Goal: Information Seeking & Learning: Learn about a topic

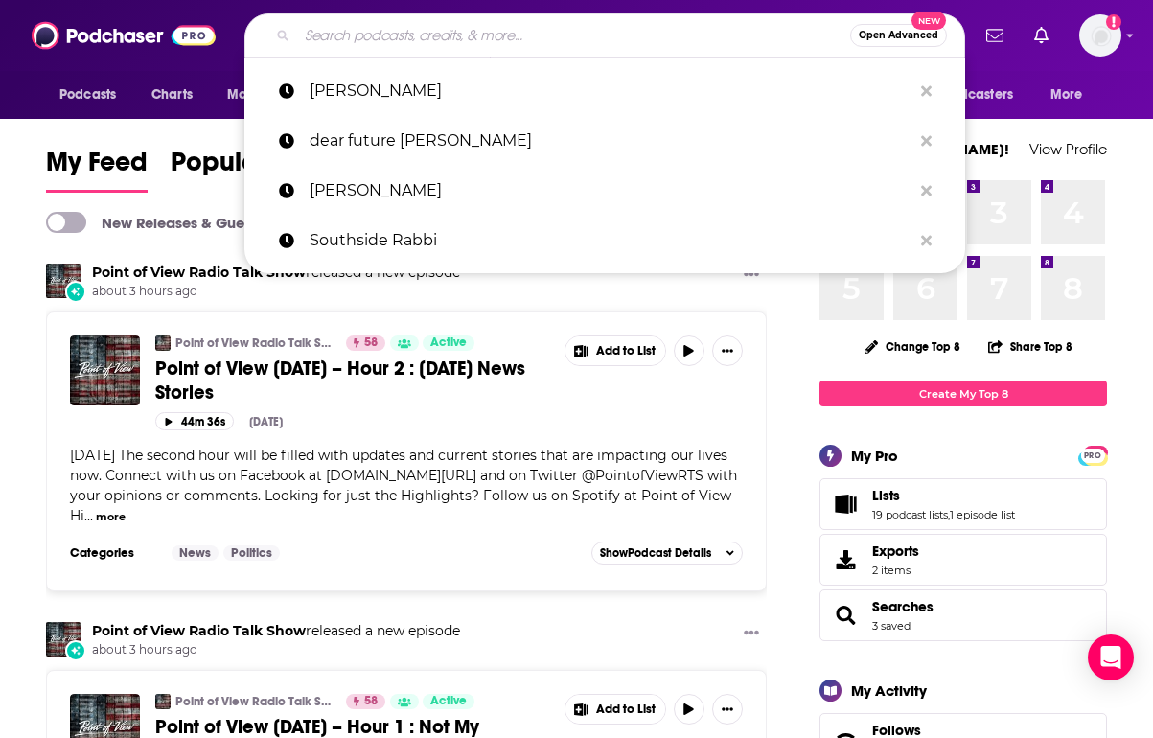
click at [612, 42] on input "Search podcasts, credits, & more..." at bounding box center [573, 35] width 553 height 31
paste input "Cheat Codes with [PERSON_NAME]"
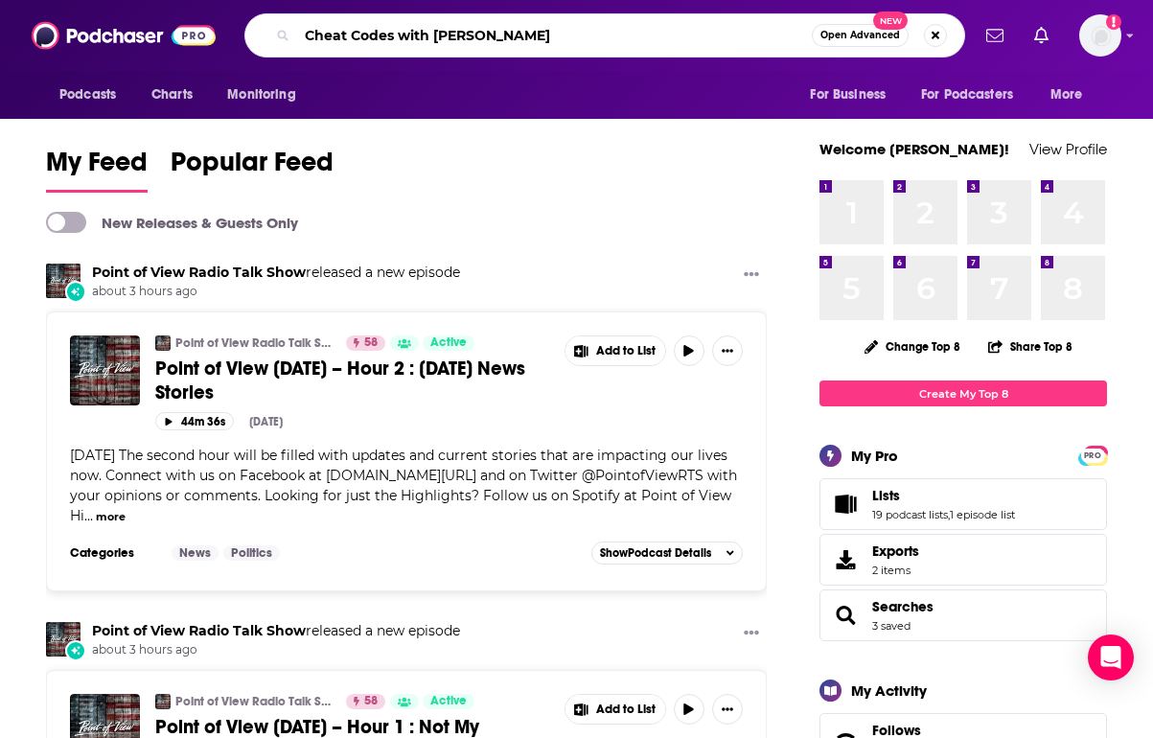
type input "Cheat Codes with [PERSON_NAME]"
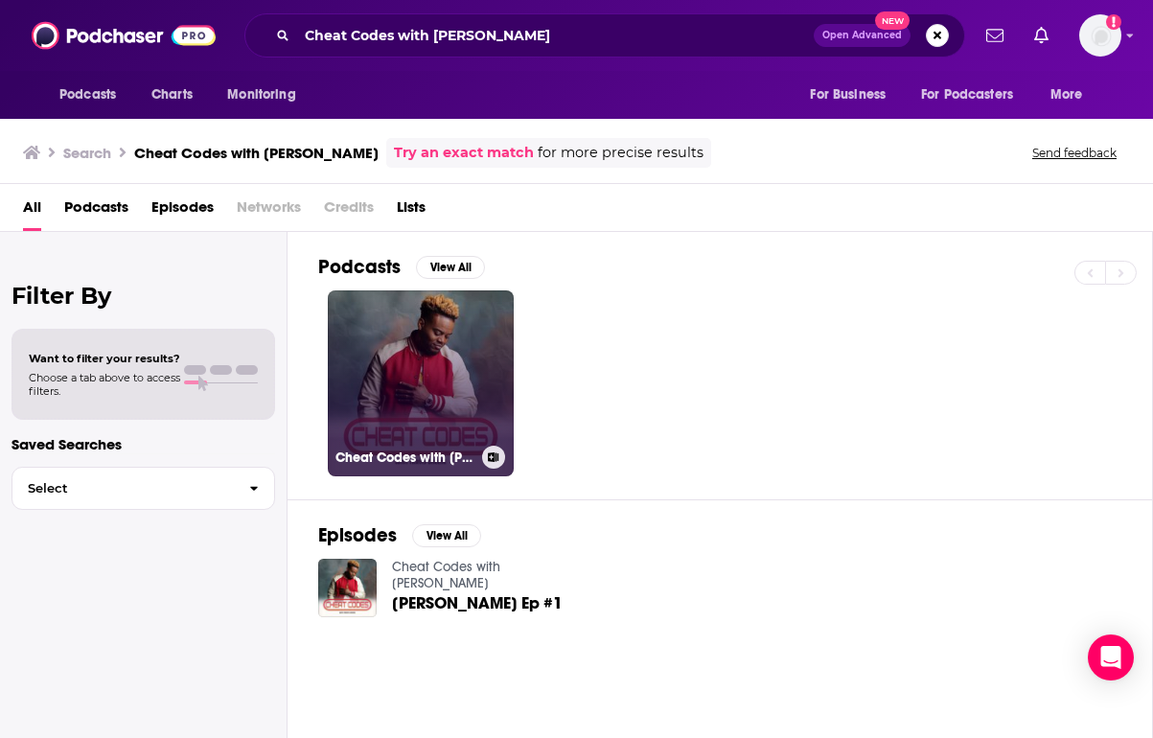
click at [436, 439] on link "Cheat Codes with [PERSON_NAME]" at bounding box center [421, 383] width 186 height 186
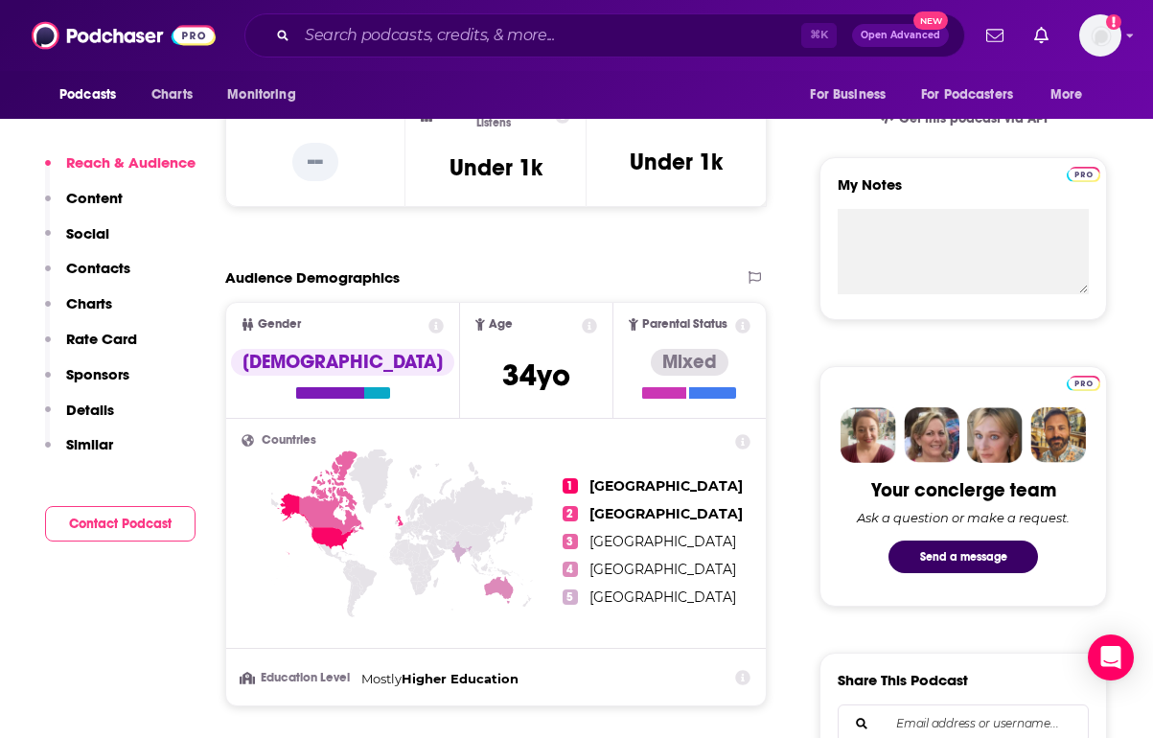
scroll to position [621, 0]
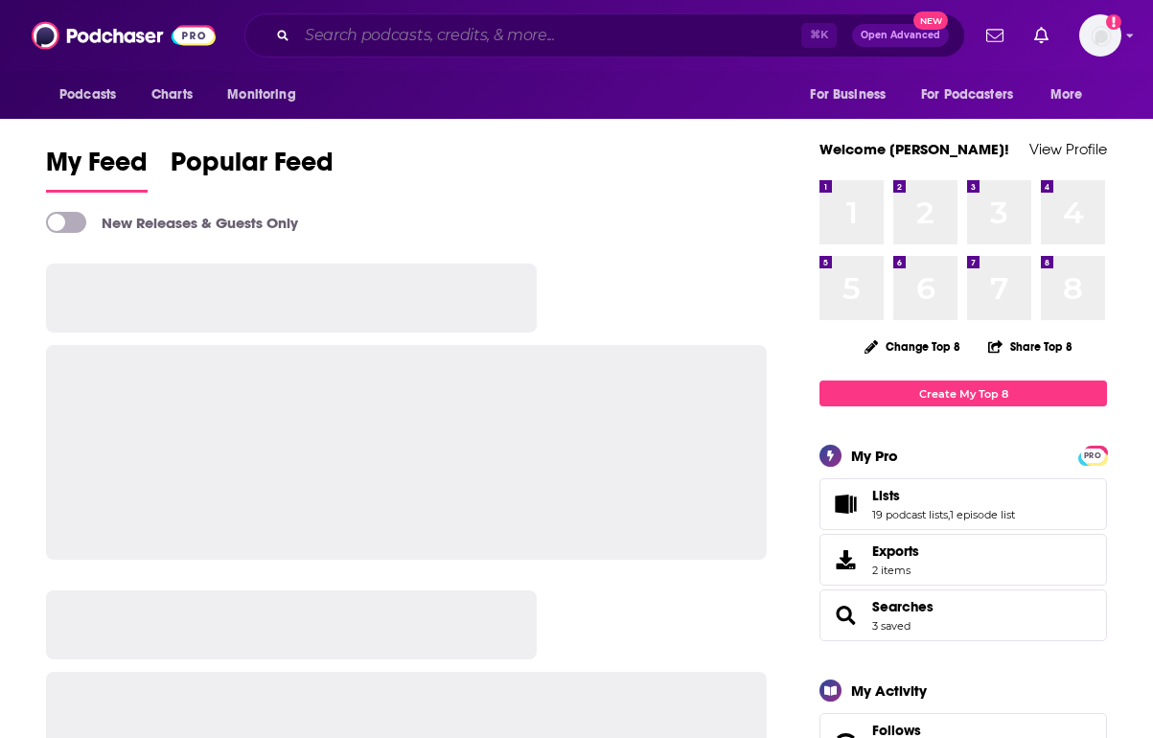
click at [599, 21] on input "Search podcasts, credits, & more..." at bounding box center [549, 35] width 504 height 31
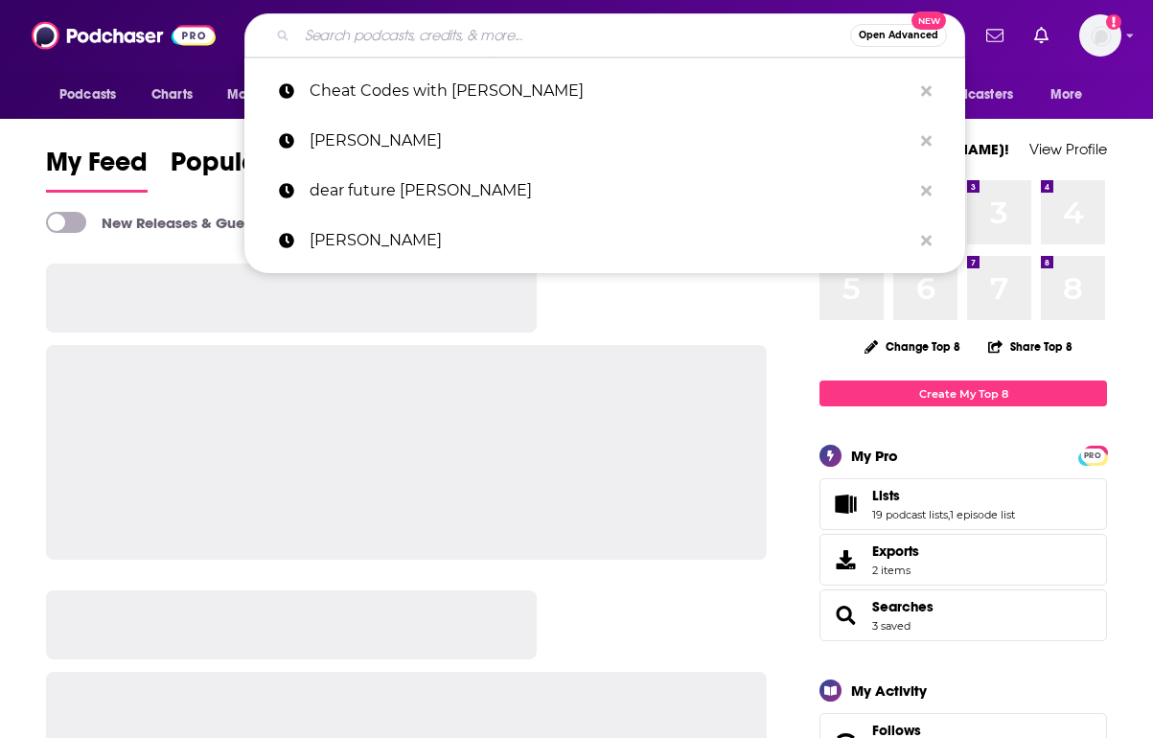
paste input "Permission Talk"
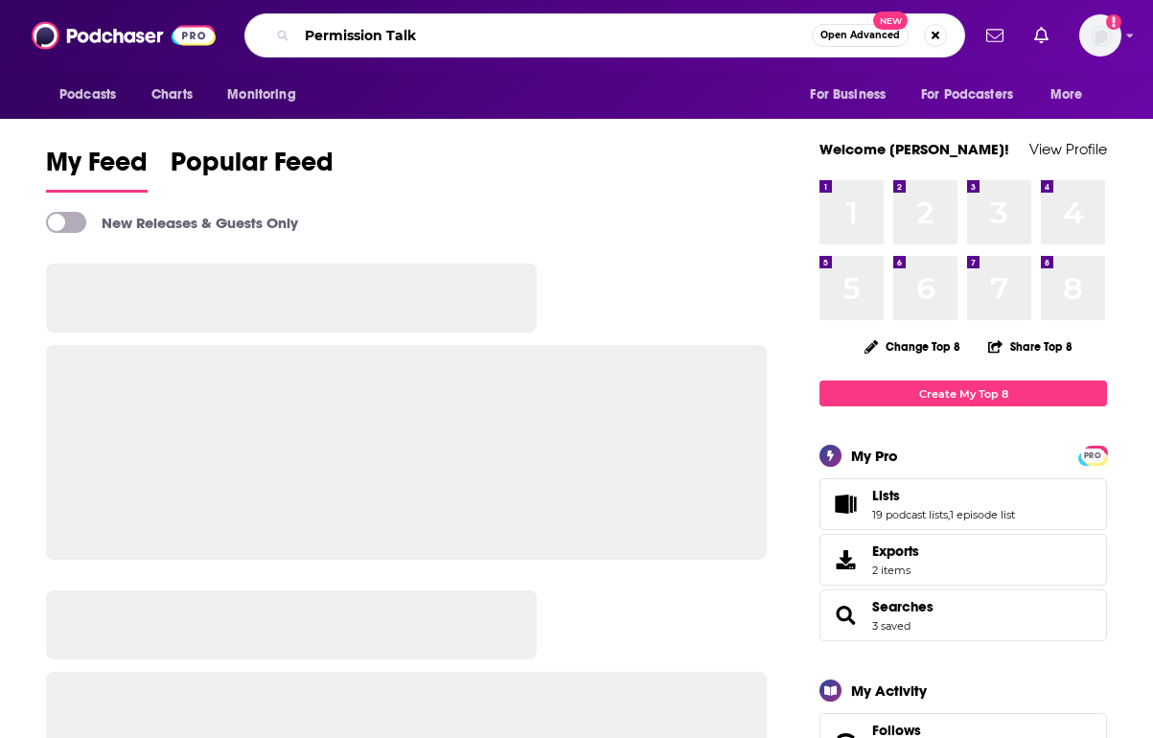
type input "Permission Talk"
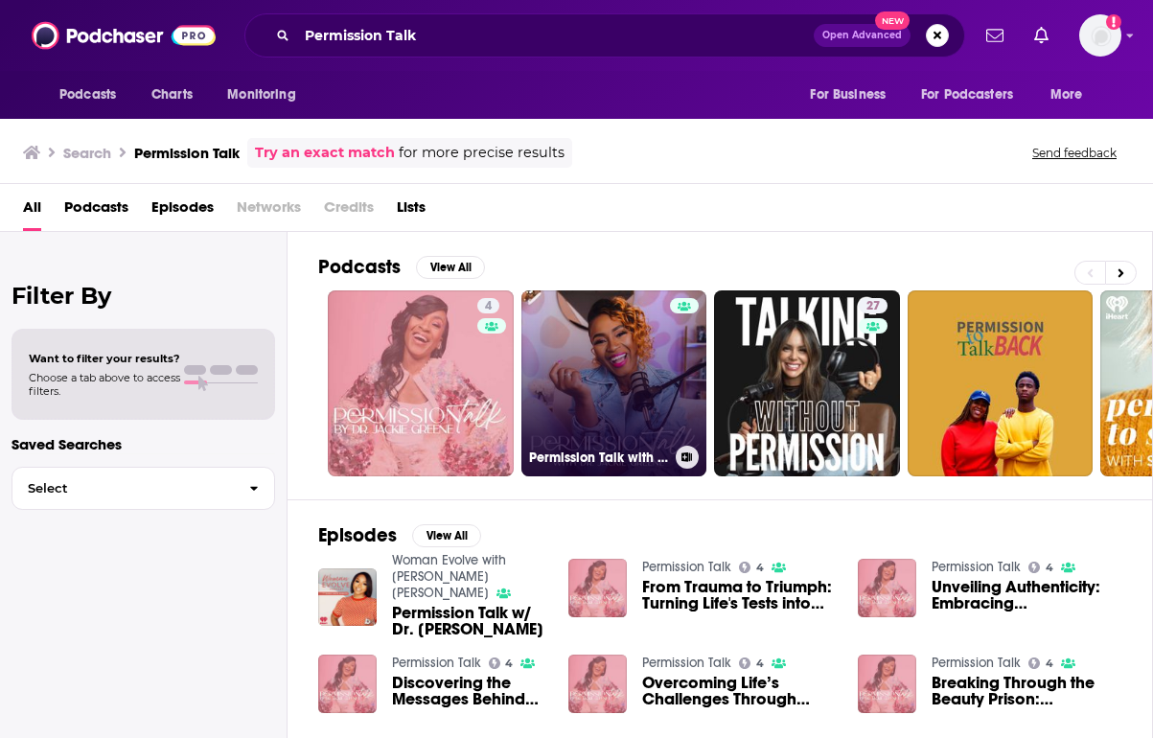
click at [615, 328] on link "Permission Talk with Dr. Jackie Greene" at bounding box center [614, 383] width 186 height 186
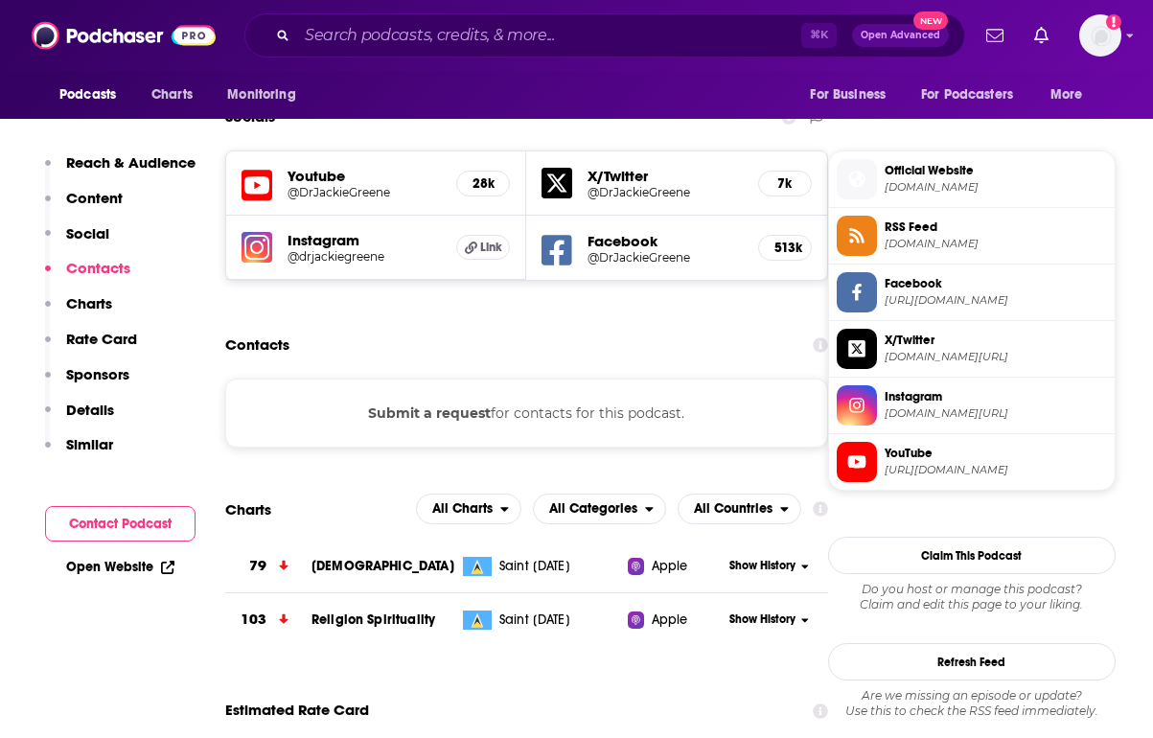
scroll to position [1283, 0]
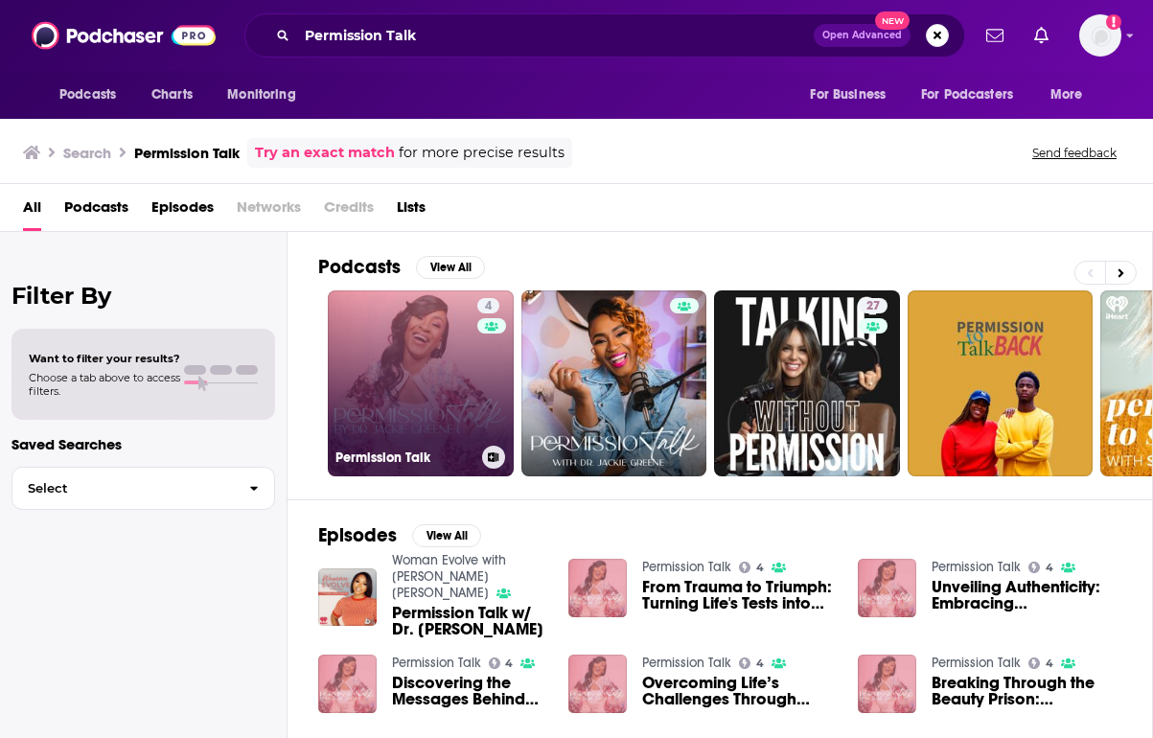
click at [441, 388] on link "4 Permission Talk" at bounding box center [421, 383] width 186 height 186
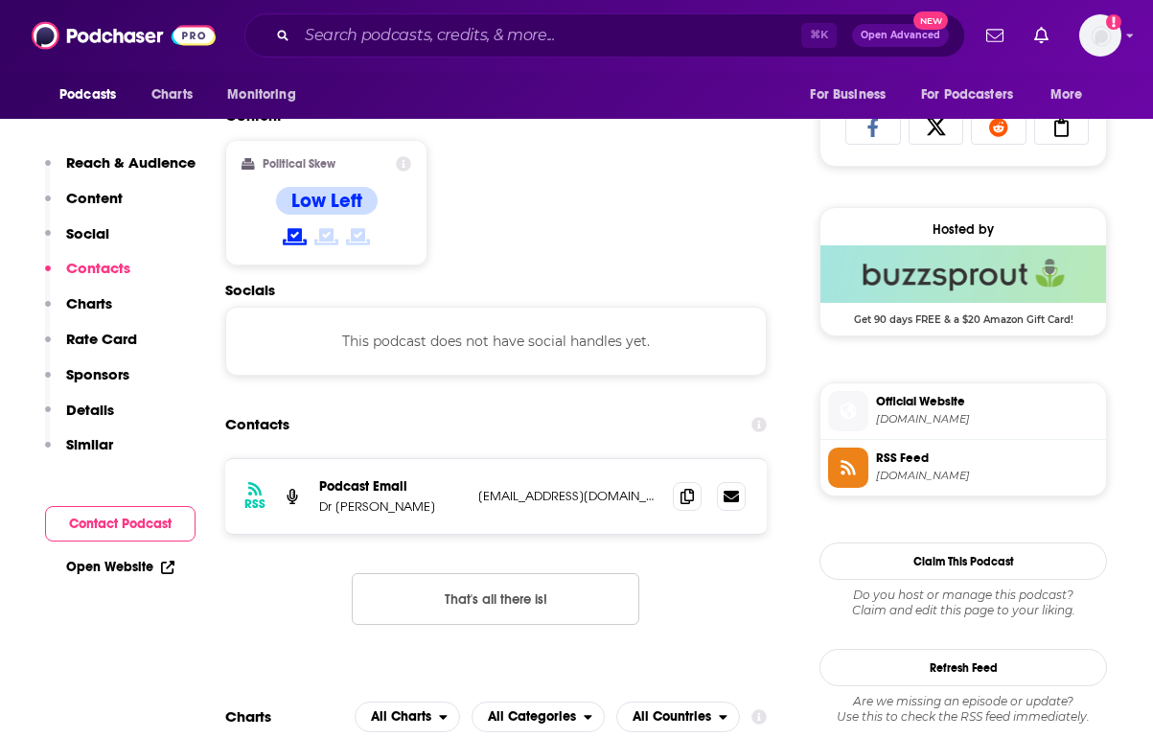
scroll to position [1269, 0]
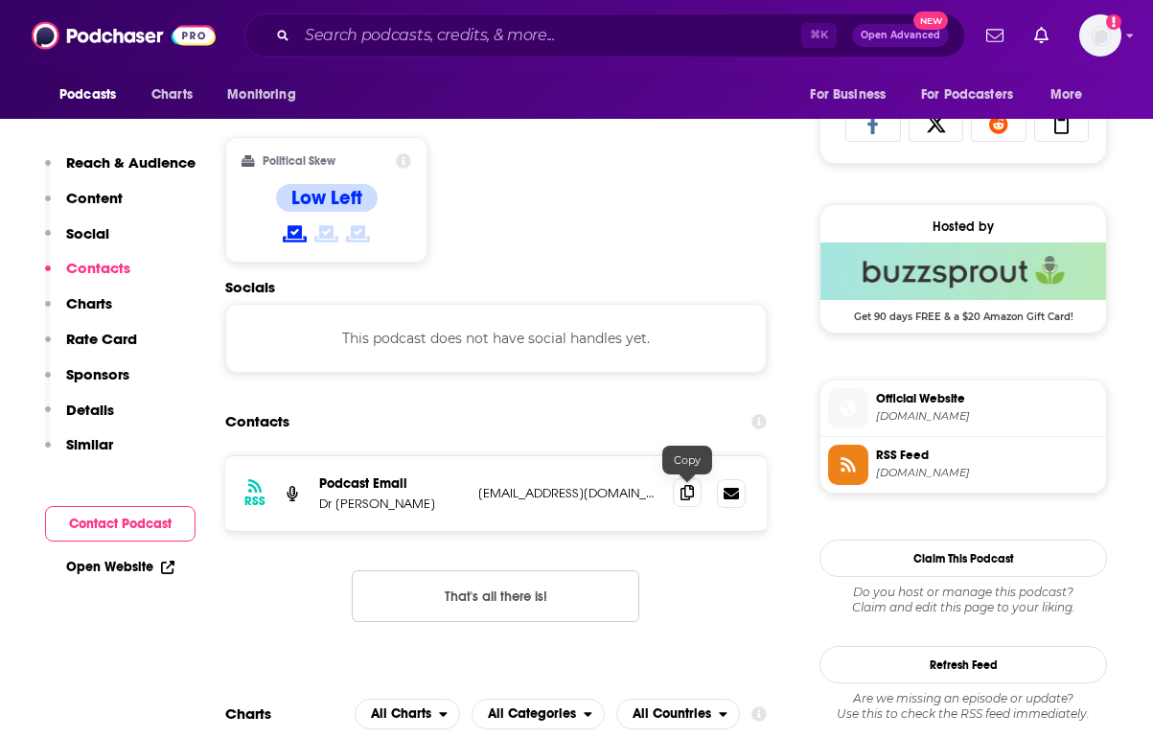
click at [692, 495] on icon at bounding box center [686, 492] width 13 height 15
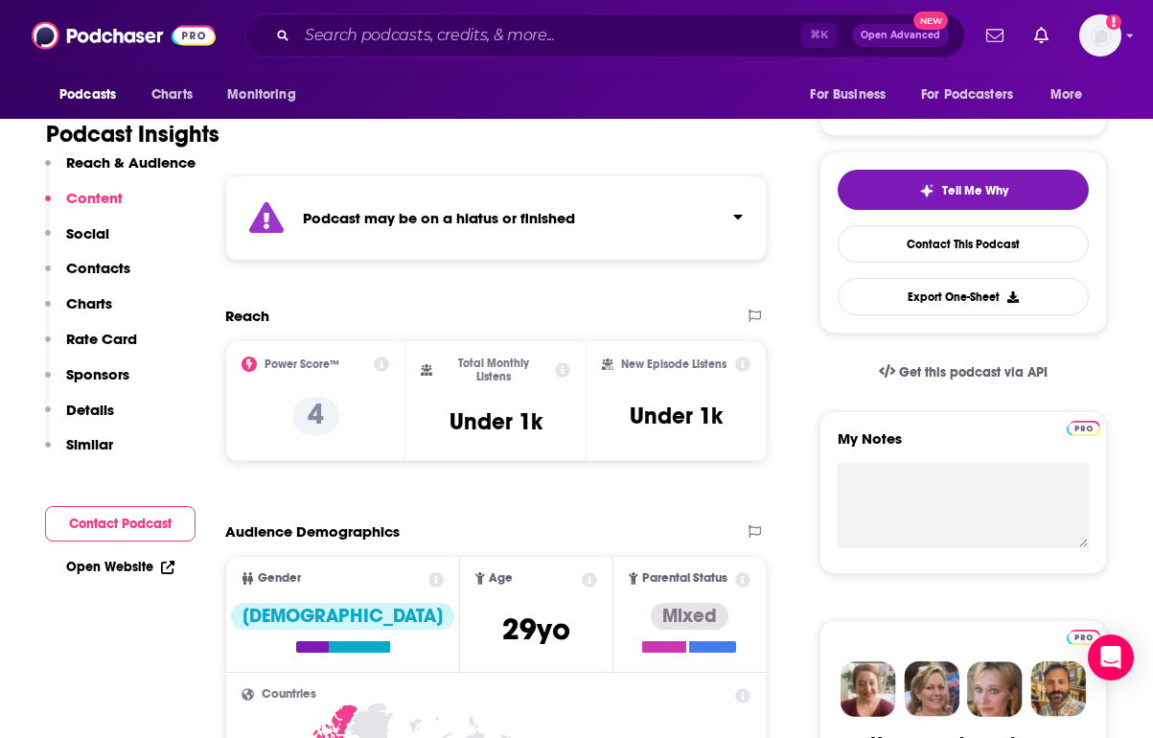
scroll to position [0, 0]
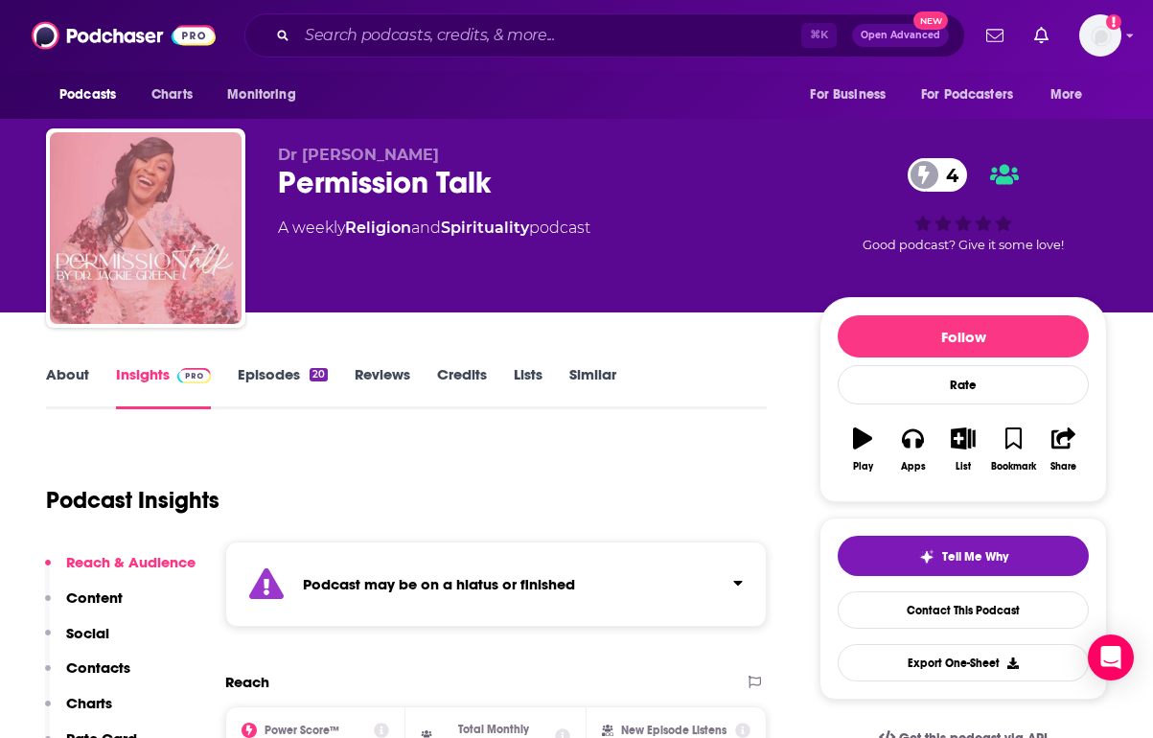
click at [267, 376] on link "Episodes 20" at bounding box center [283, 387] width 90 height 44
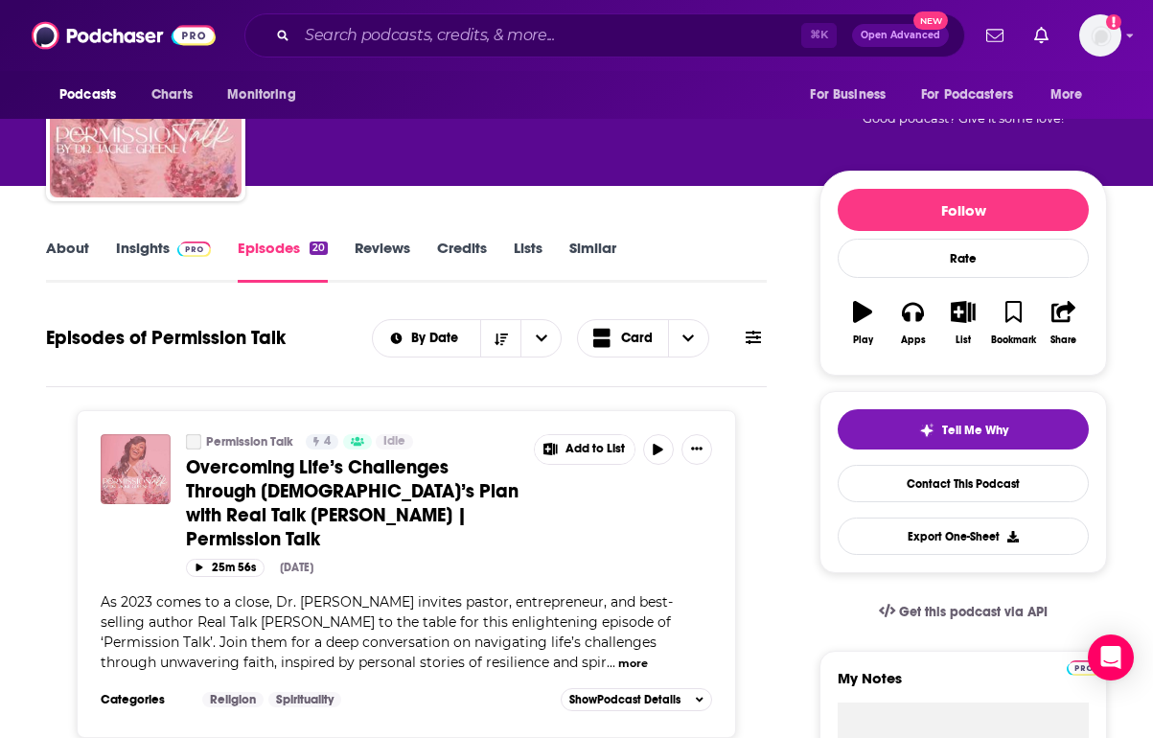
scroll to position [128, 0]
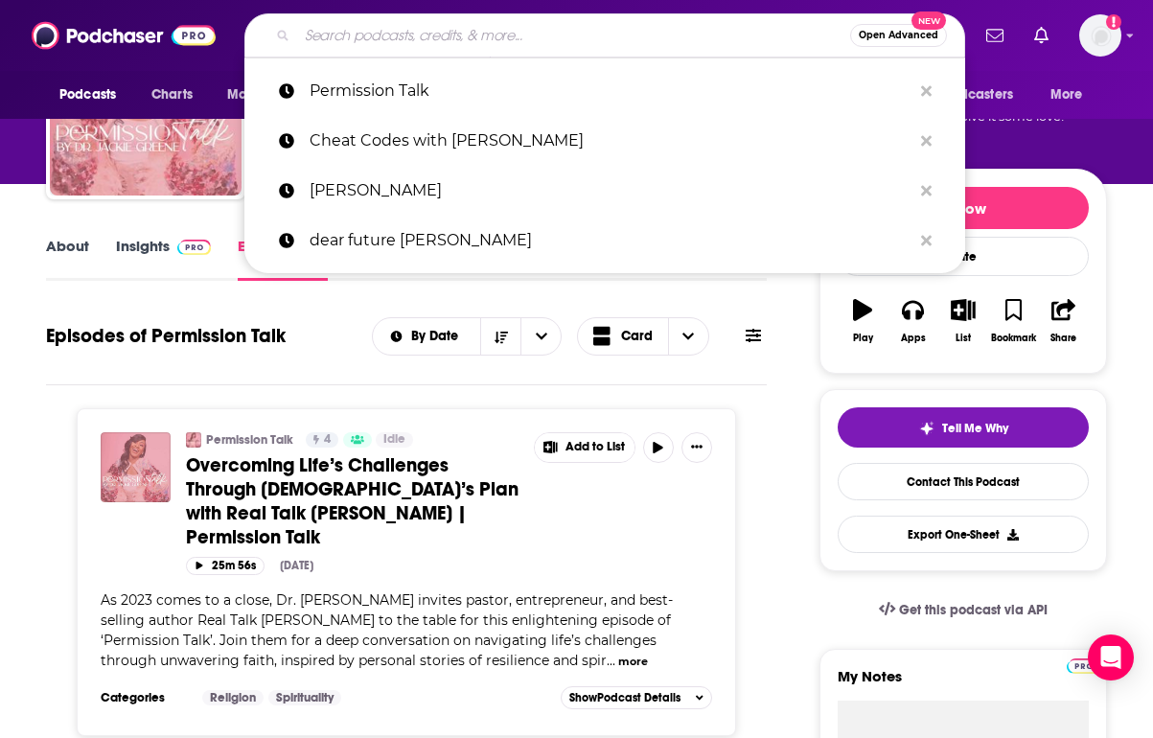
click at [413, 40] on input "Search podcasts, credits, & more..." at bounding box center [573, 35] width 553 height 31
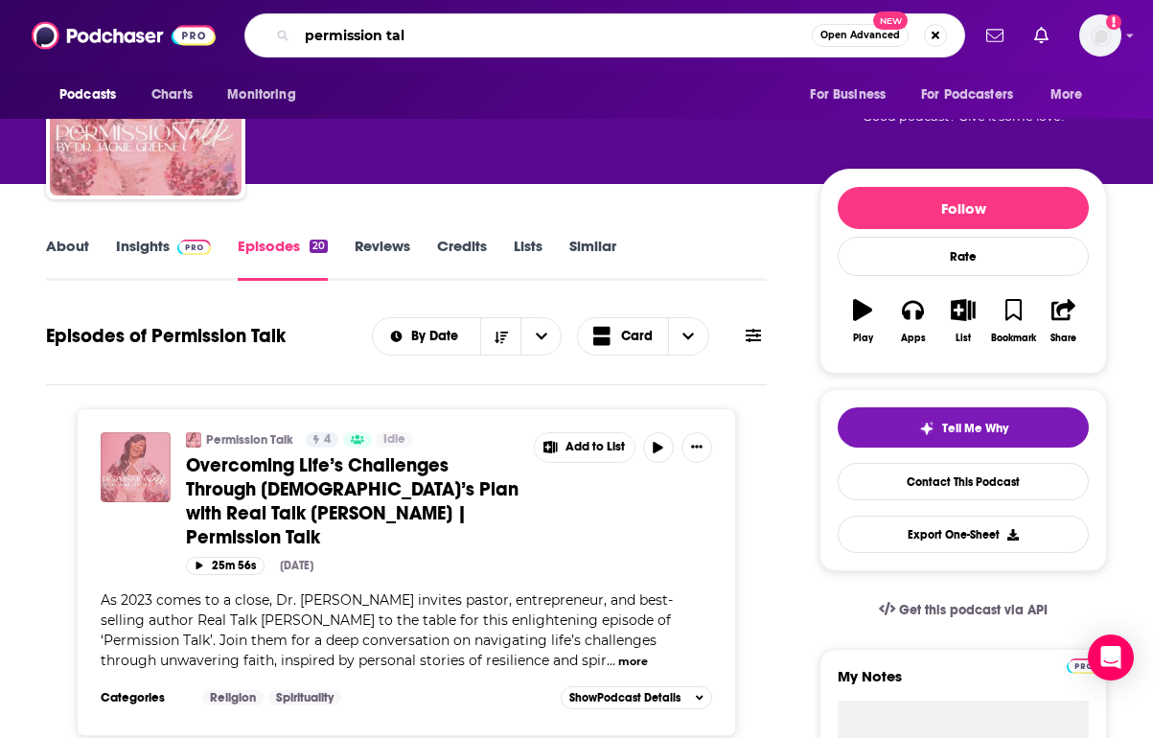
type input "permission talk"
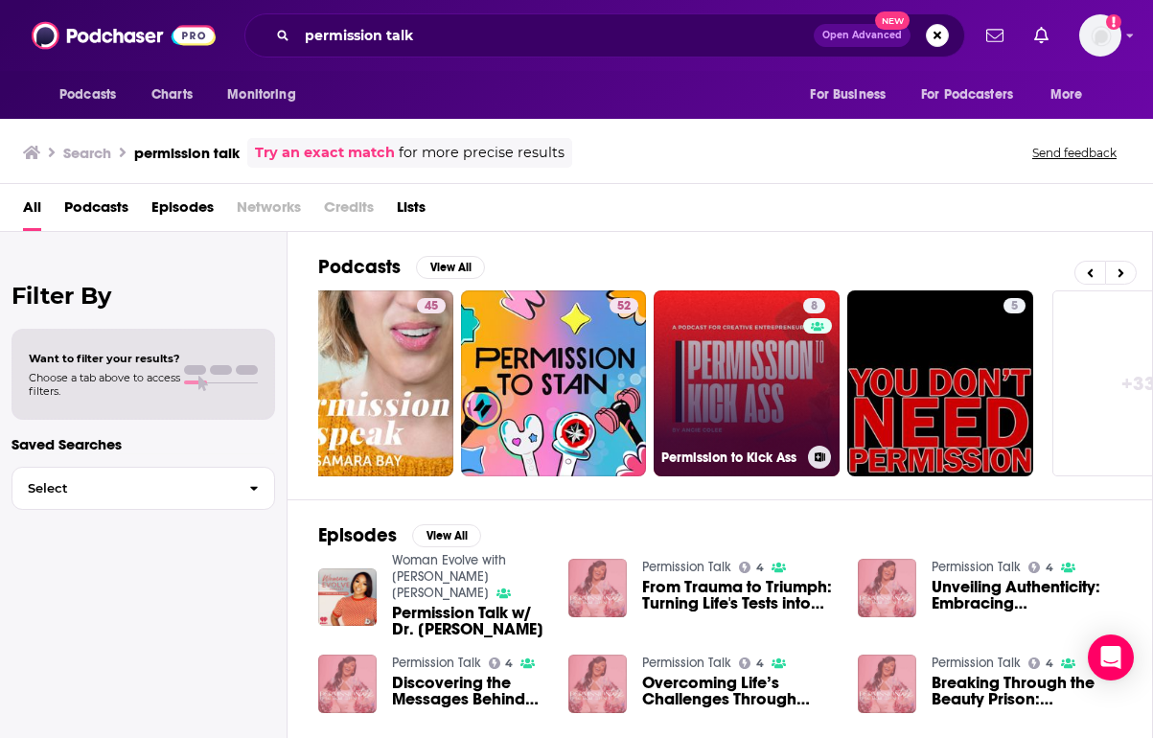
scroll to position [0, 926]
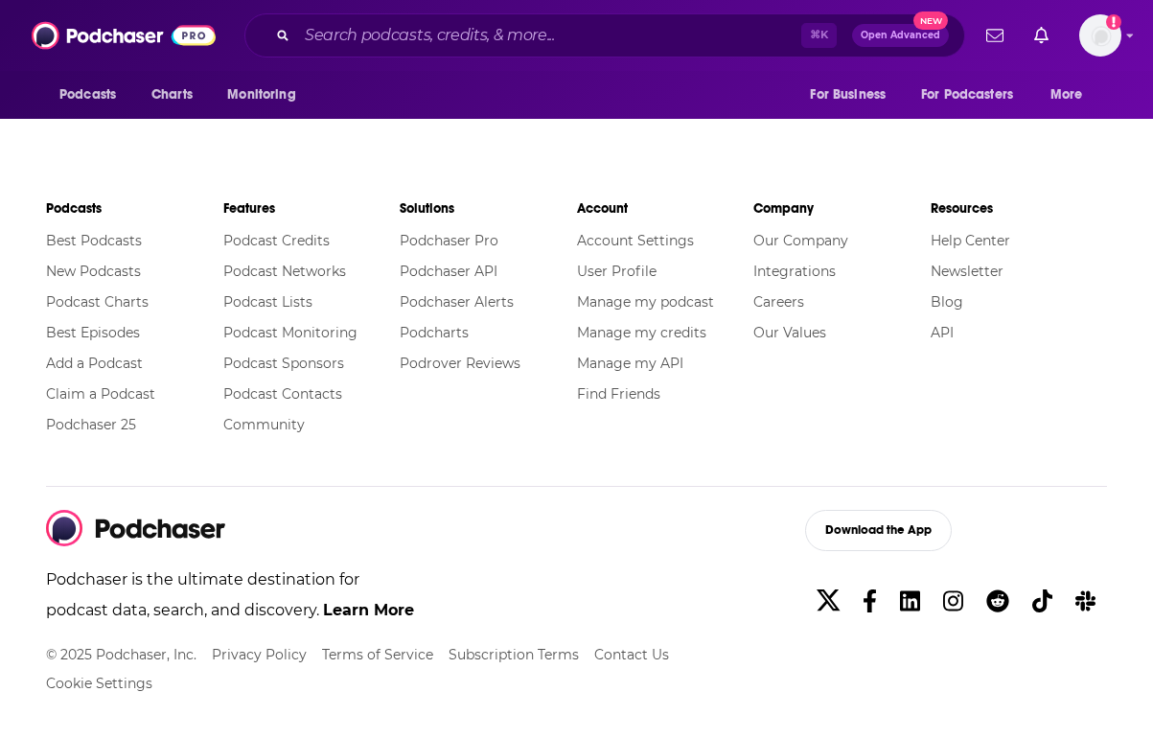
scroll to position [3761, 0]
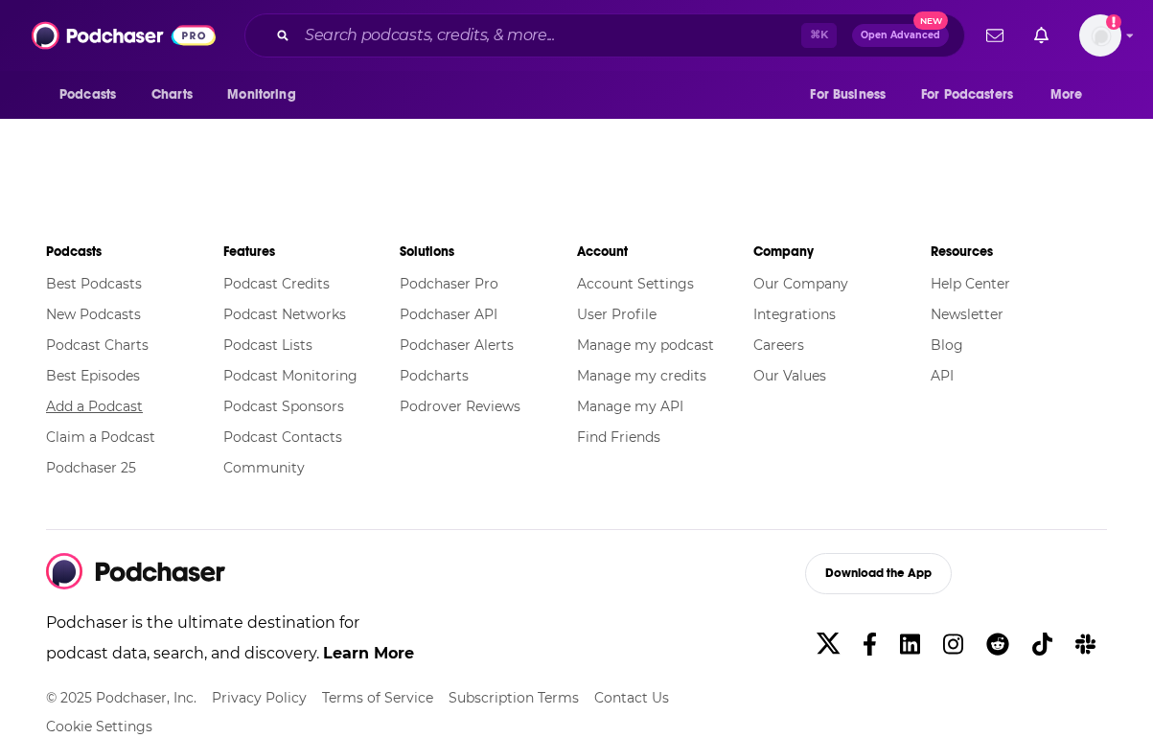
click at [91, 398] on link "Add a Podcast" at bounding box center [94, 406] width 97 height 17
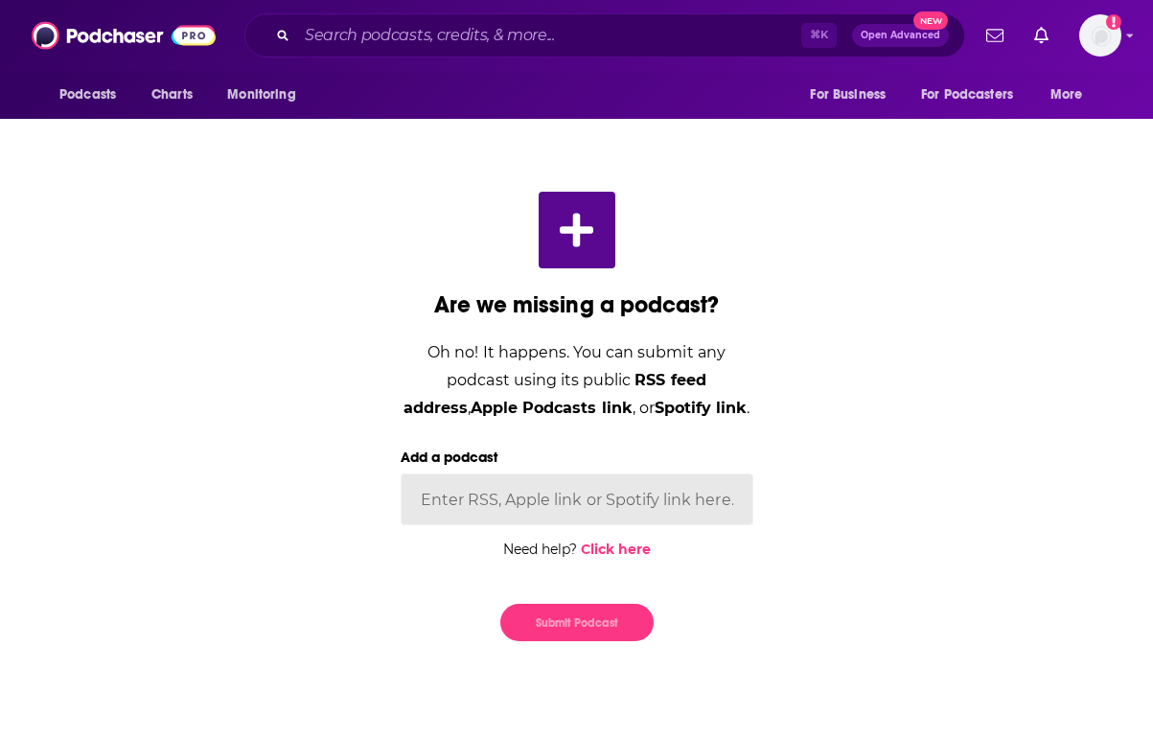
click at [597, 502] on input "Add a podcast" at bounding box center [577, 499] width 353 height 52
paste input "https://podcasts.apple.com/us/podcast/permission-talk-with-dr-jackie-greene/id1…"
type input "https://podcasts.apple.com/us/podcast/permission-talk-with-dr-jackie-greene/id1…"
click at [584, 629] on button "Submit Podcast" at bounding box center [576, 622] width 153 height 37
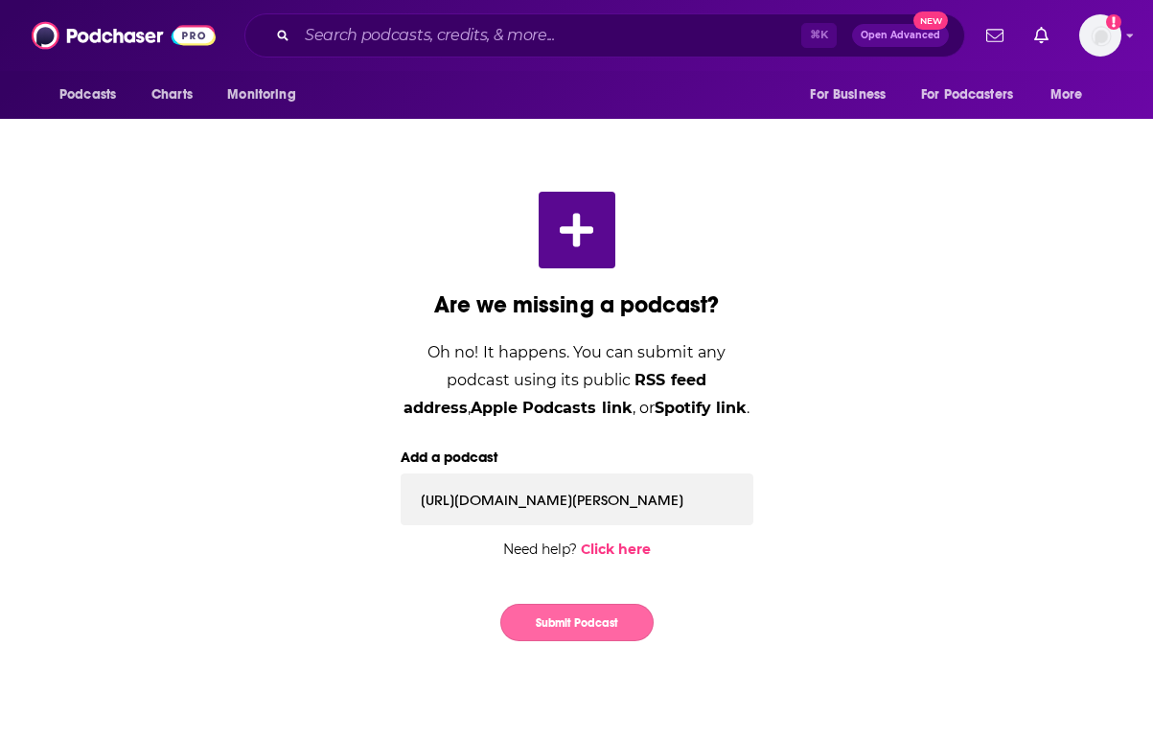
scroll to position [0, 0]
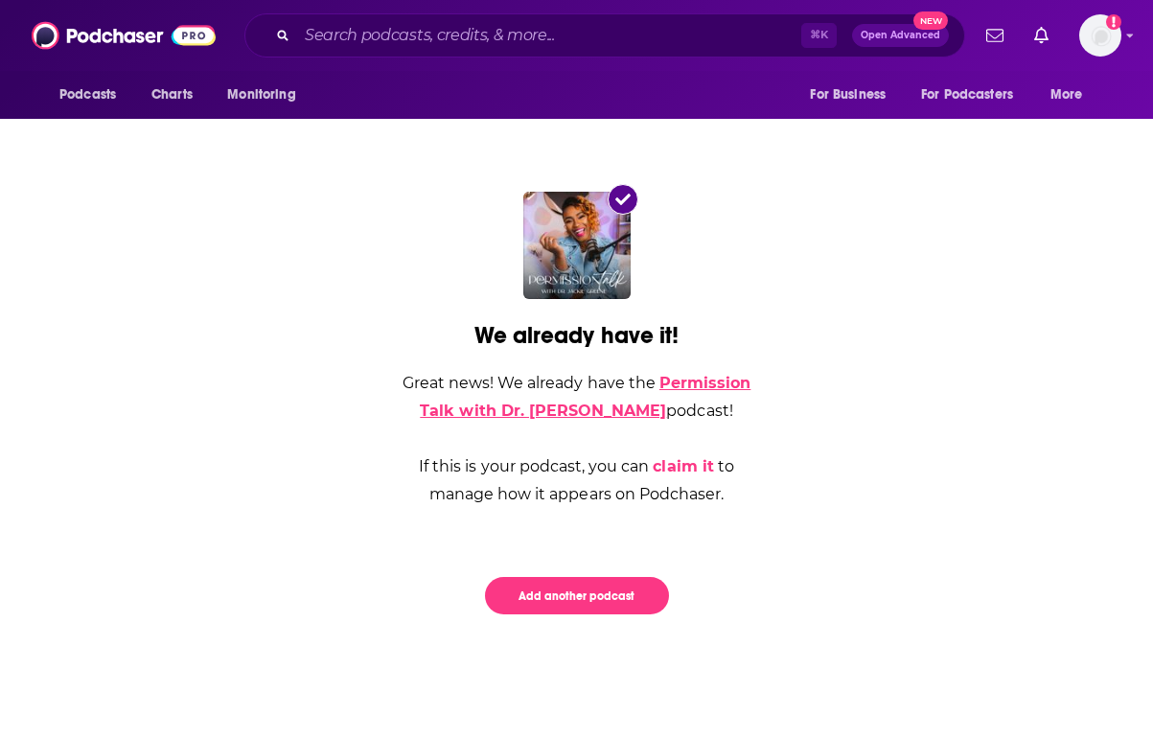
click at [685, 385] on link "Permission Talk with Dr. Jackie Greene" at bounding box center [585, 397] width 331 height 46
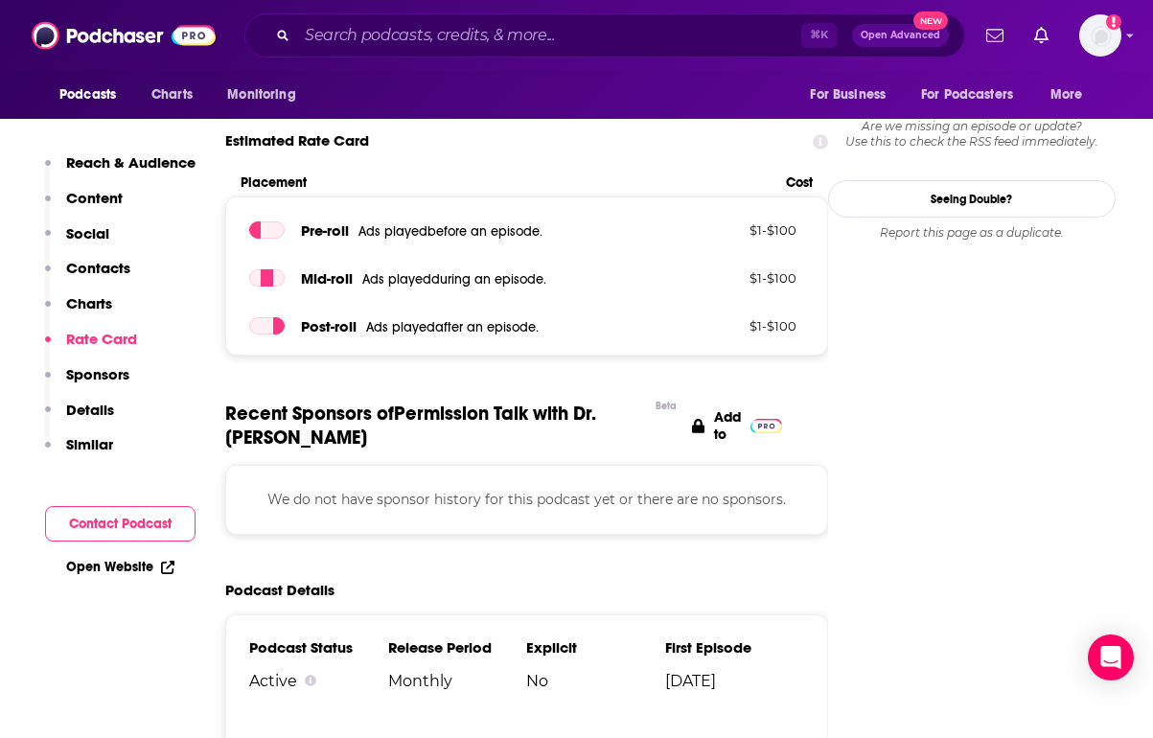
scroll to position [1900, 0]
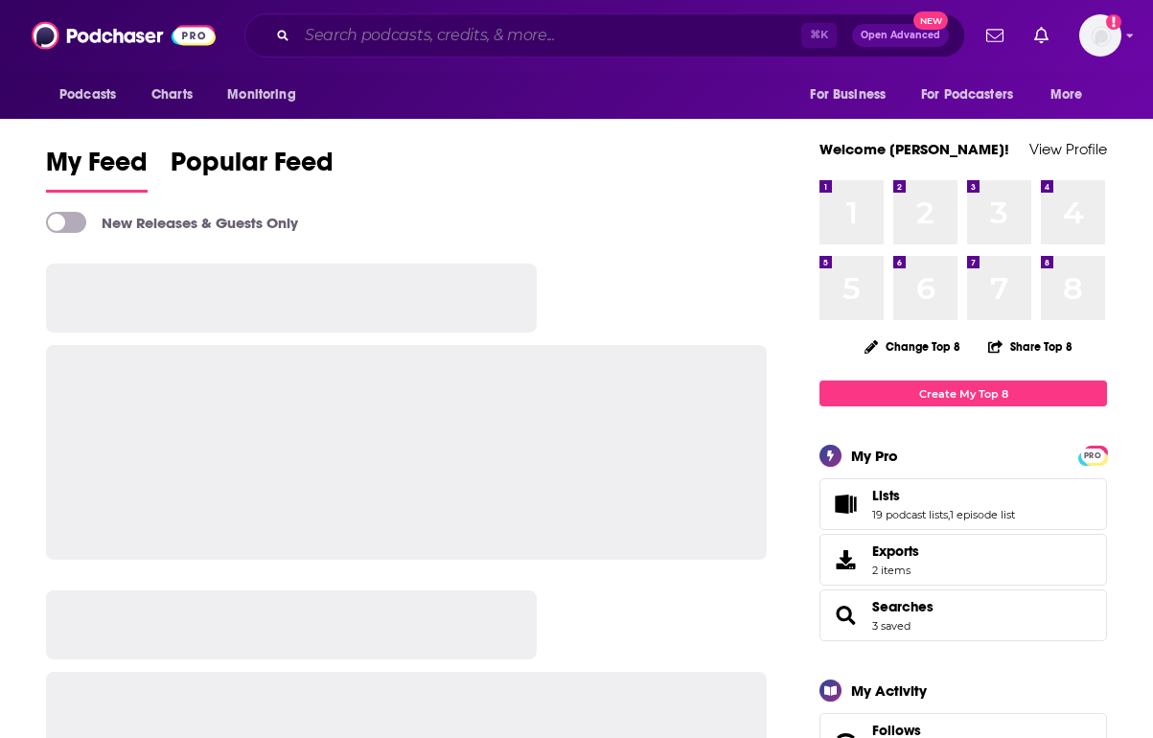
click at [488, 37] on input "Search podcasts, credits, & more..." at bounding box center [549, 35] width 504 height 31
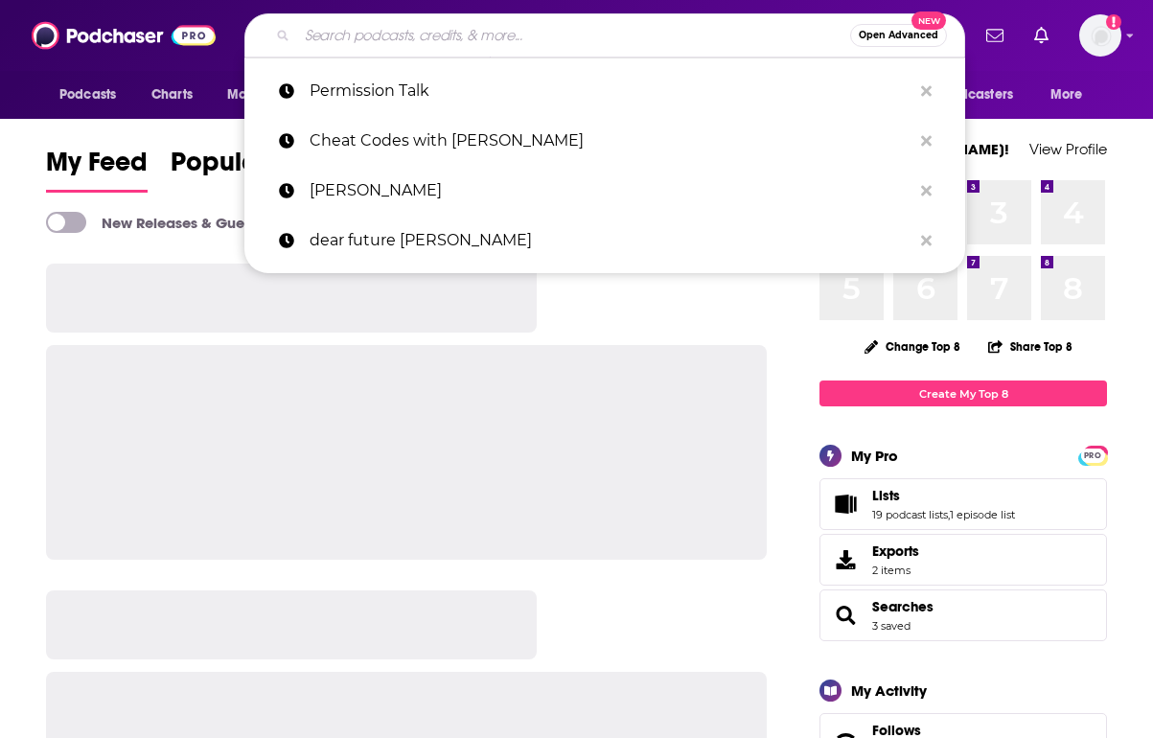
click at [364, 26] on input "Search podcasts, credits, & more..." at bounding box center [573, 35] width 553 height 31
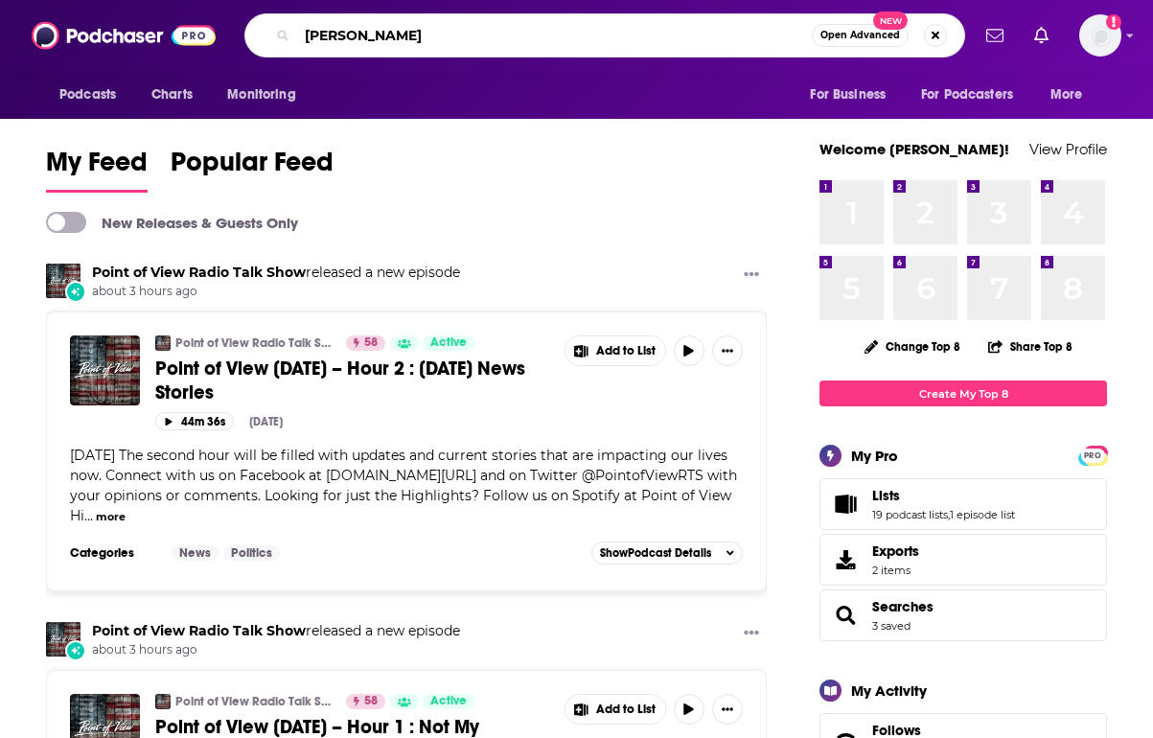
type input "travis greene"
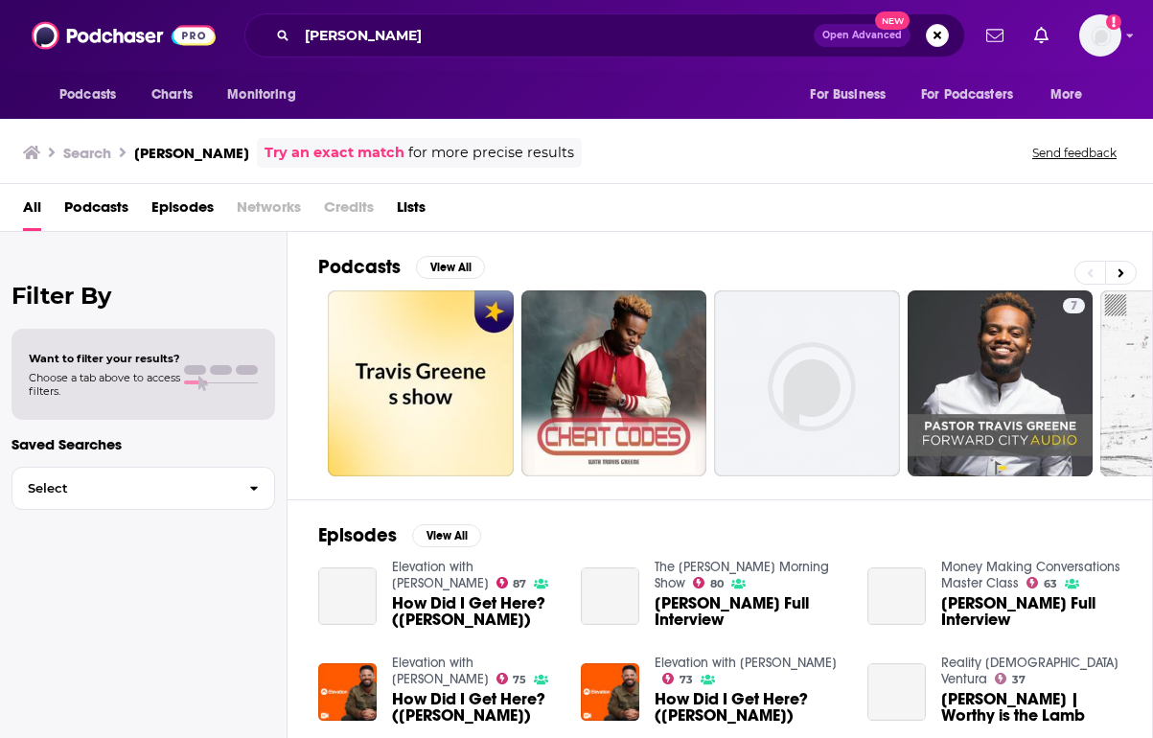
click at [439, 521] on div "Episodes View All Elevation with Steven Furtick 87 How Did I Get Here? (Travis …" at bounding box center [720, 674] width 865 height 351
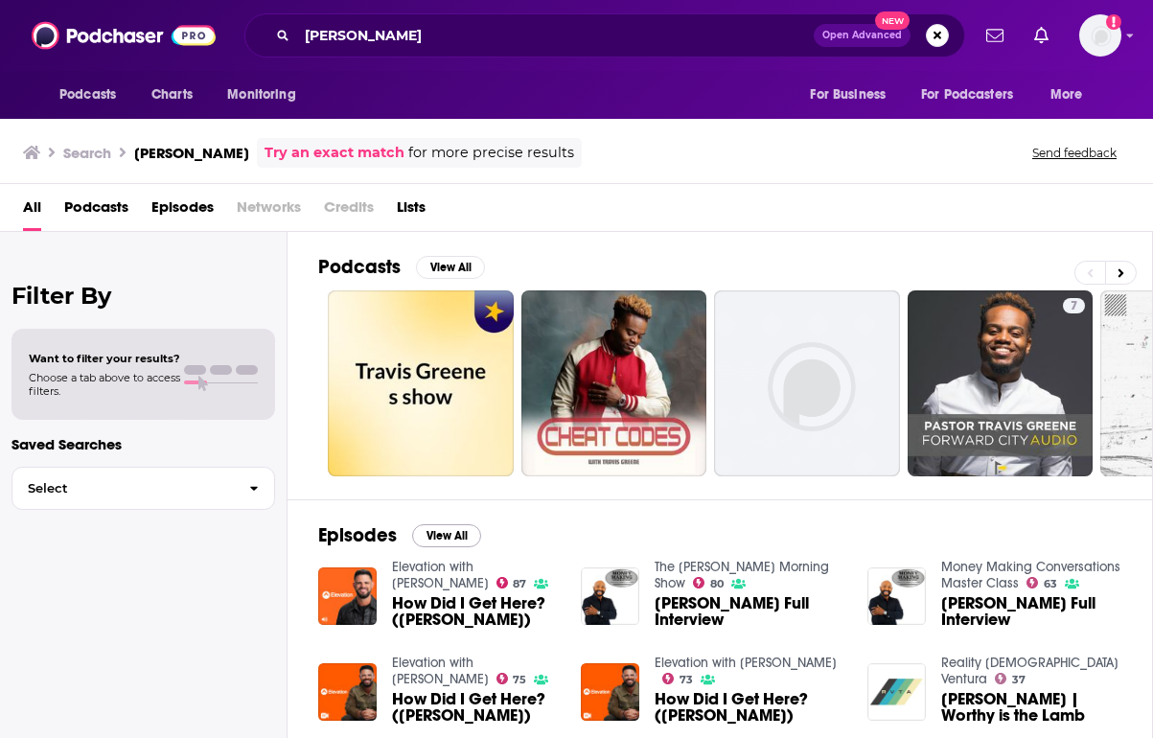
click at [441, 533] on button "View All" at bounding box center [446, 535] width 69 height 23
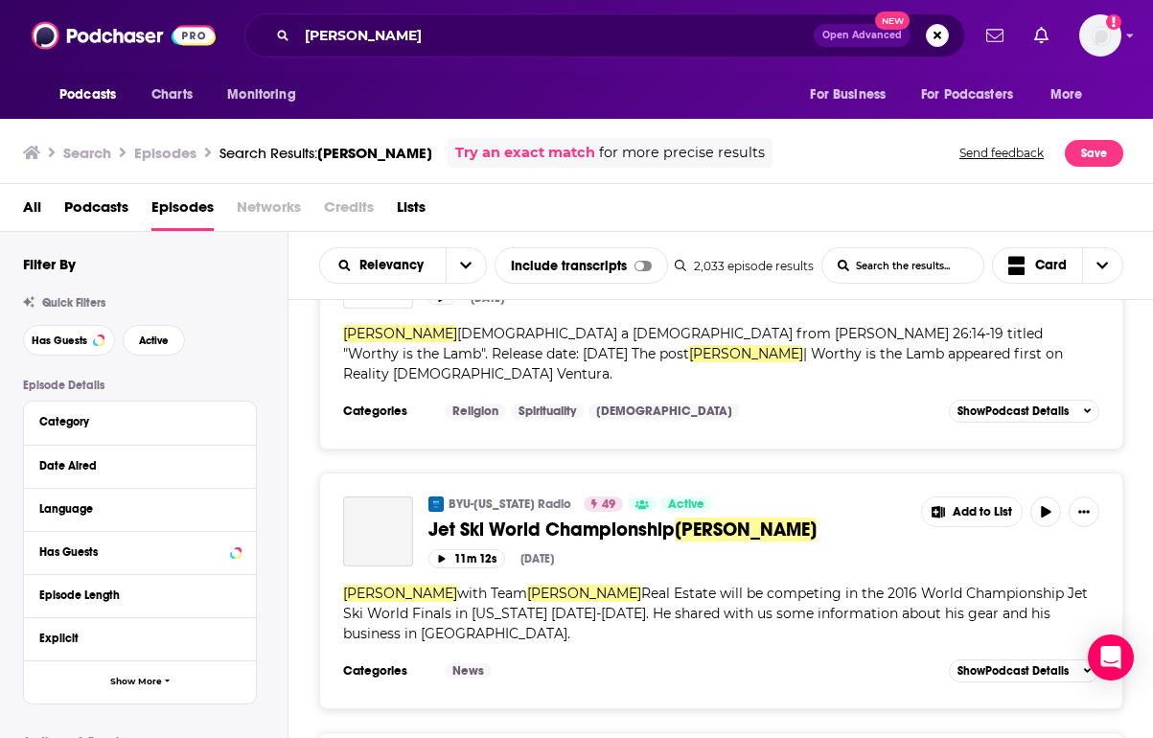
scroll to position [1519, 0]
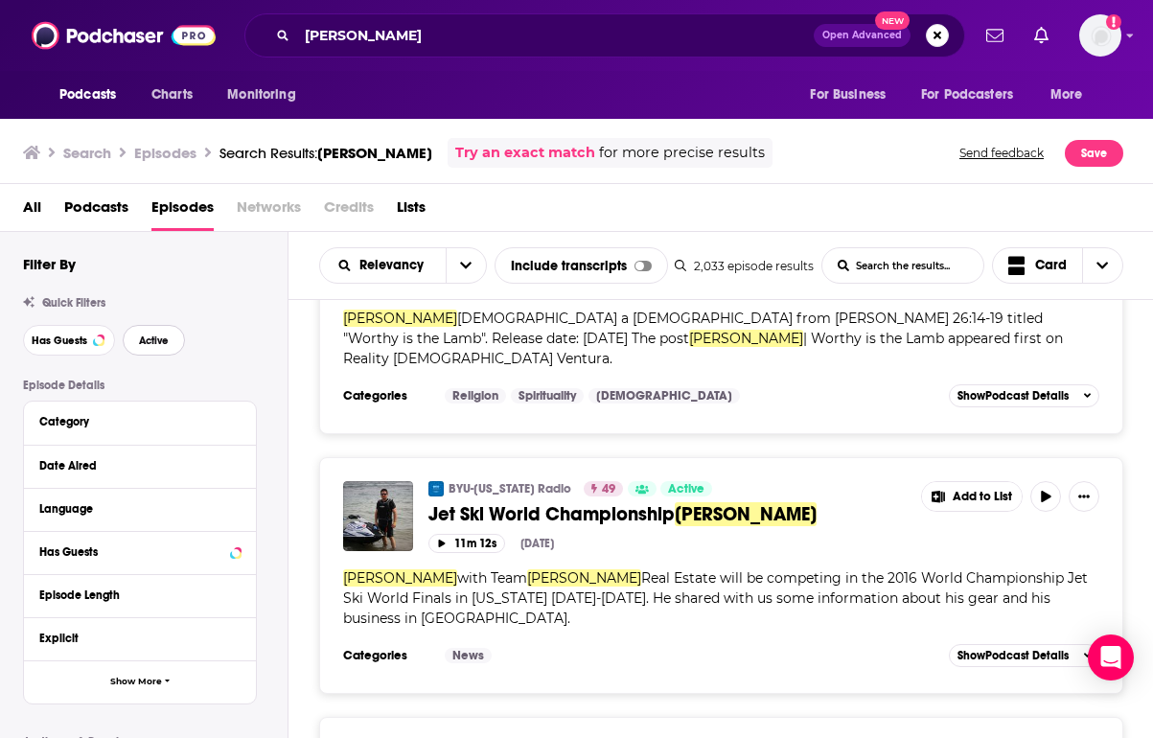
click at [167, 333] on button "Active" at bounding box center [154, 340] width 62 height 31
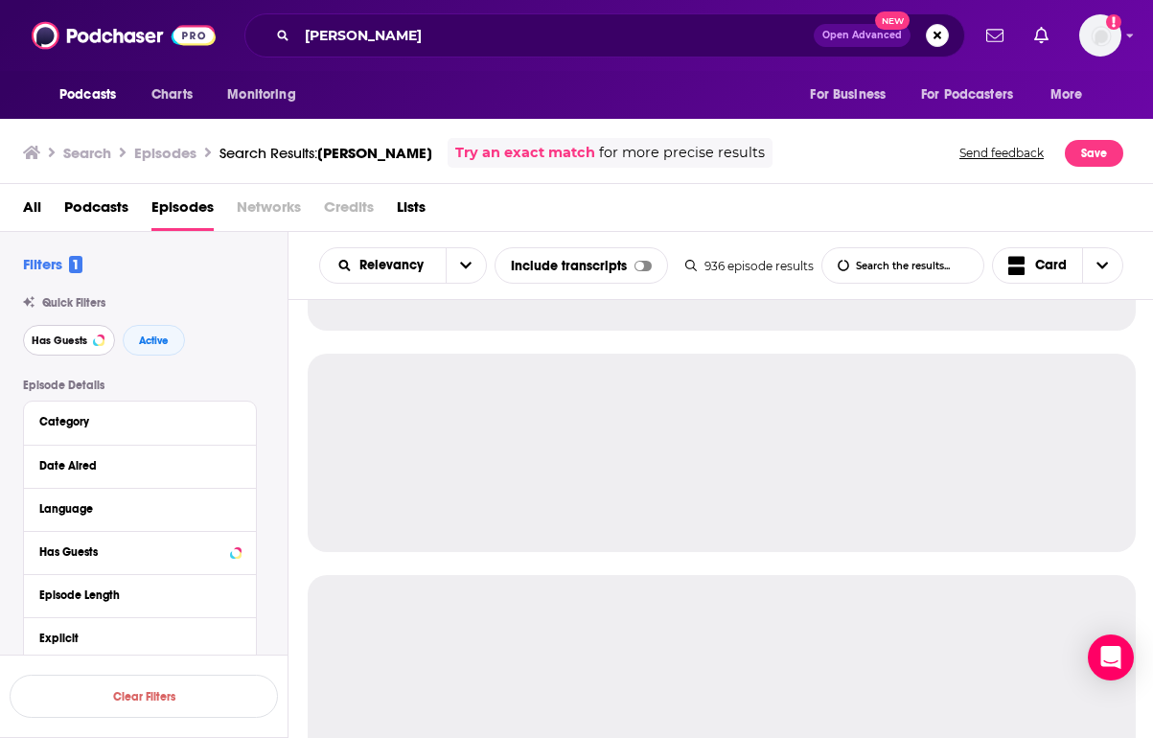
click at [71, 332] on button "Has Guests" at bounding box center [69, 340] width 92 height 31
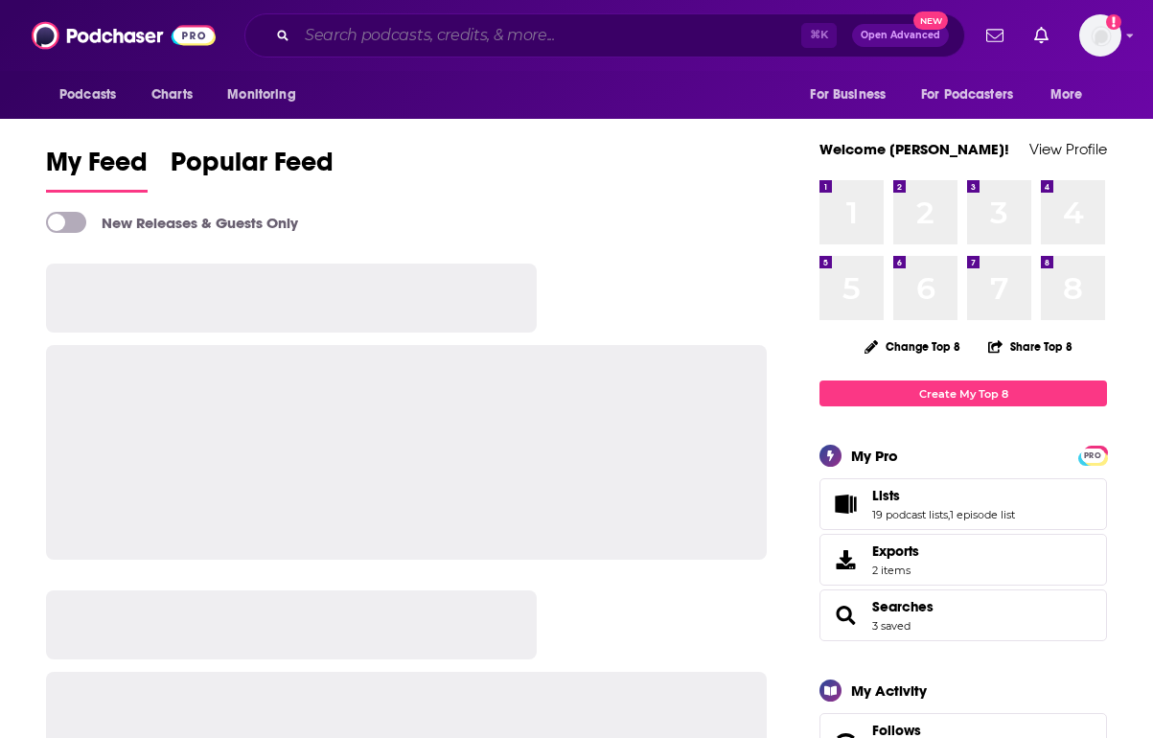
click at [419, 35] on input "Search podcasts, credits, & more..." at bounding box center [549, 35] width 504 height 31
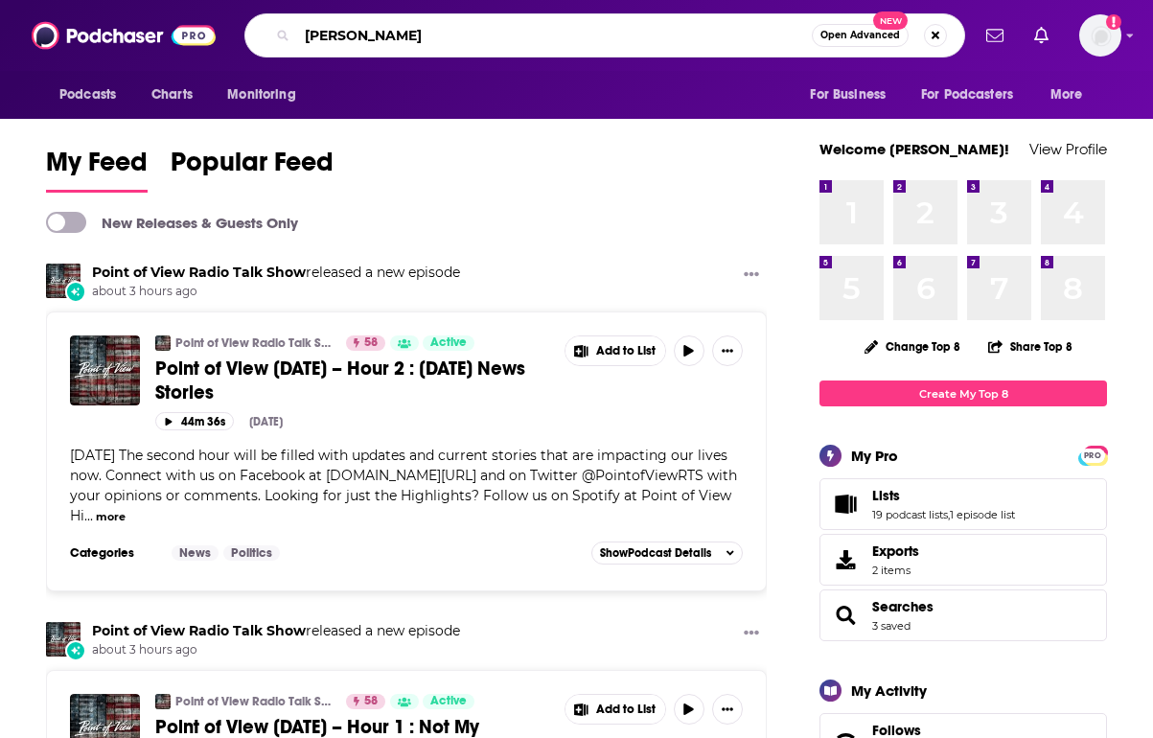
type input "[PERSON_NAME]"
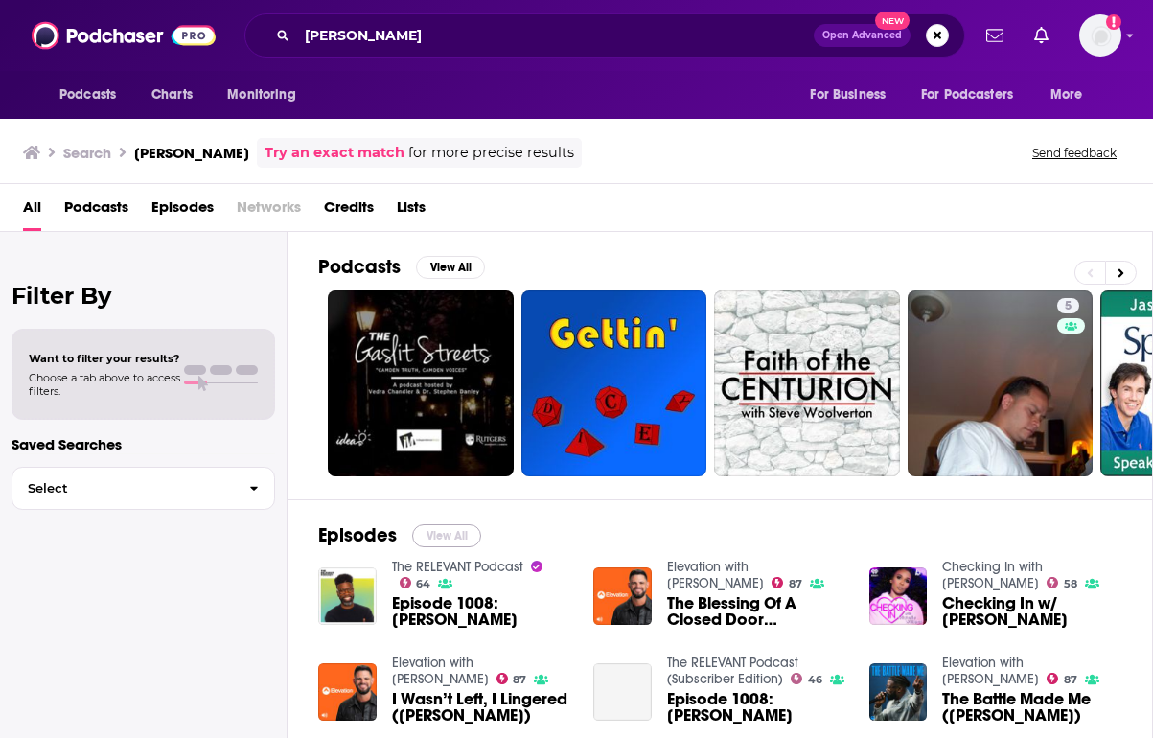
click at [441, 529] on button "View All" at bounding box center [446, 535] width 69 height 23
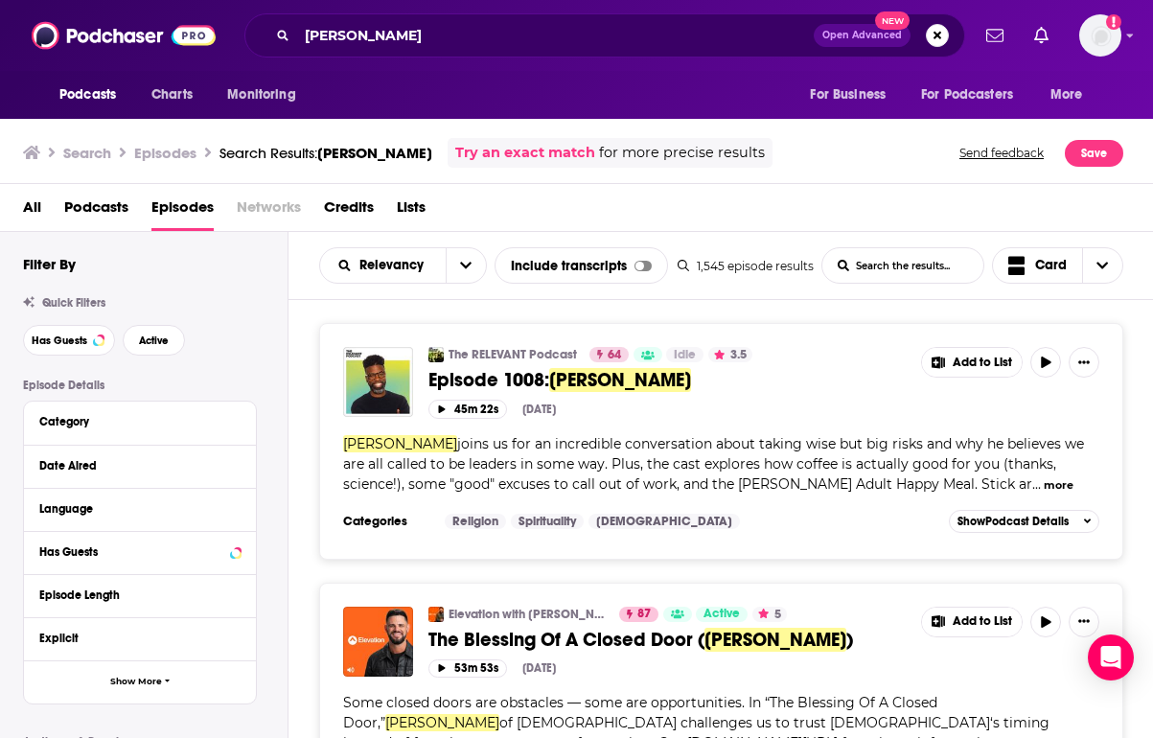
click at [174, 326] on div "Has Guests Active" at bounding box center [155, 340] width 265 height 31
click at [148, 342] on span "Active" at bounding box center [154, 340] width 30 height 11
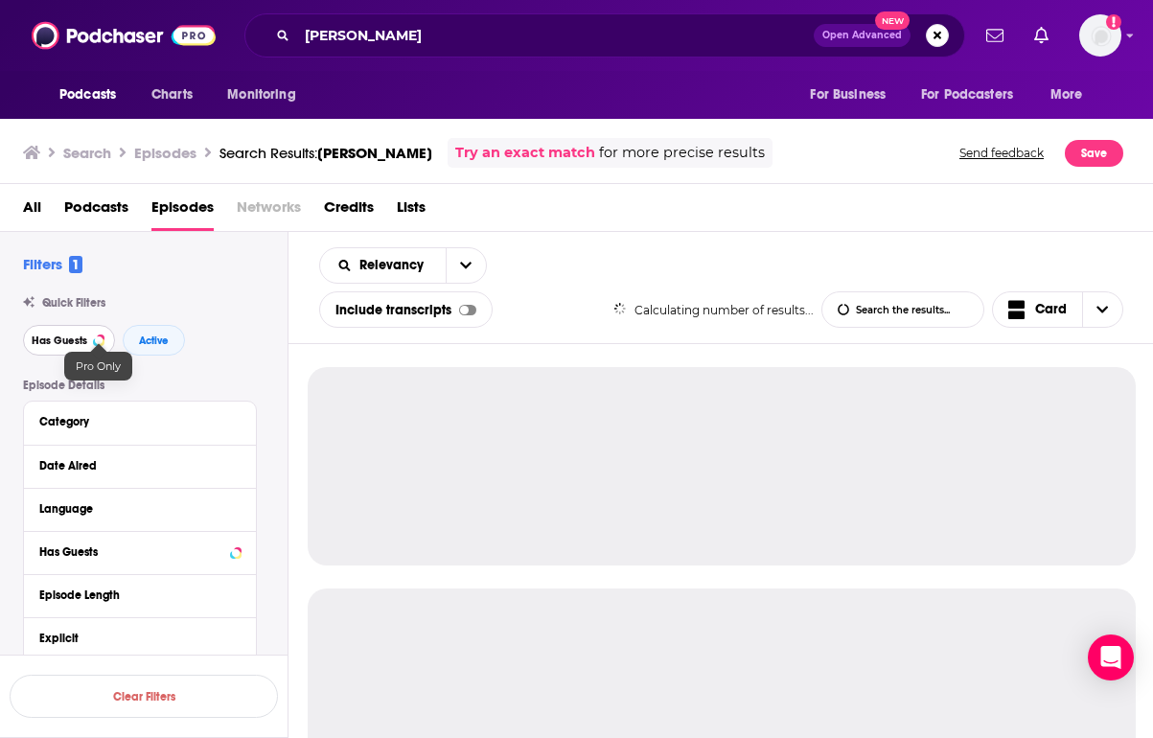
click at [81, 344] on span "Has Guests" at bounding box center [60, 340] width 56 height 11
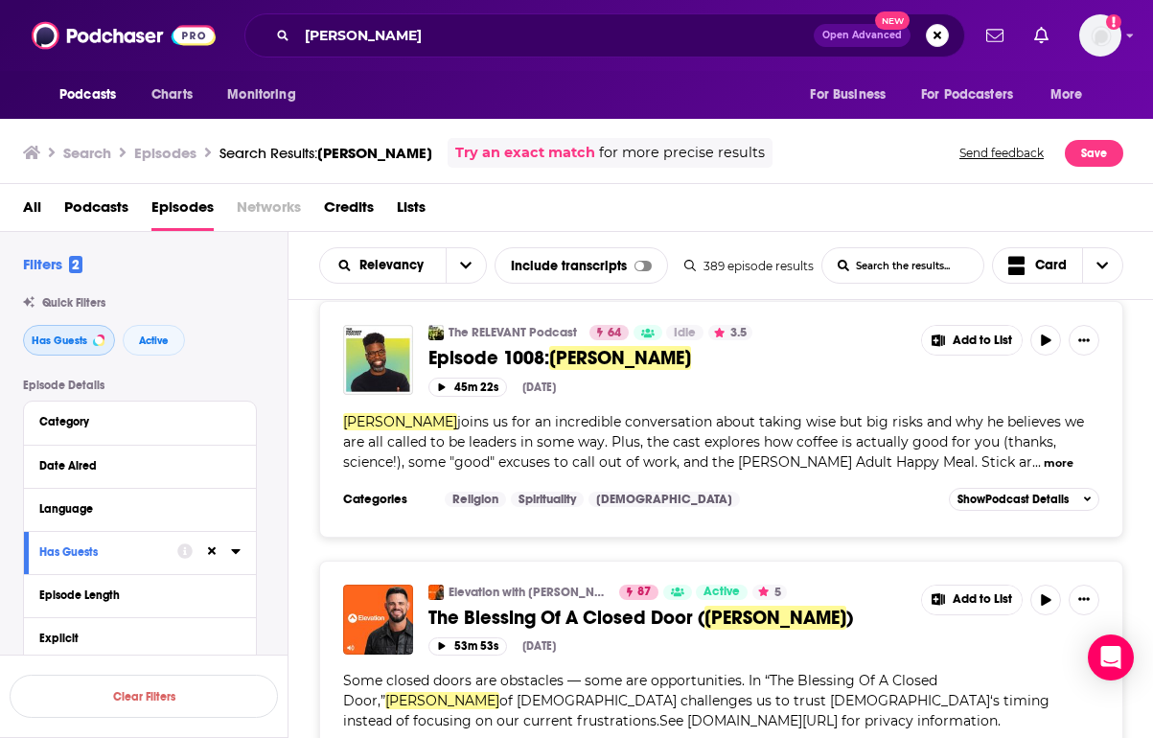
scroll to position [20, 0]
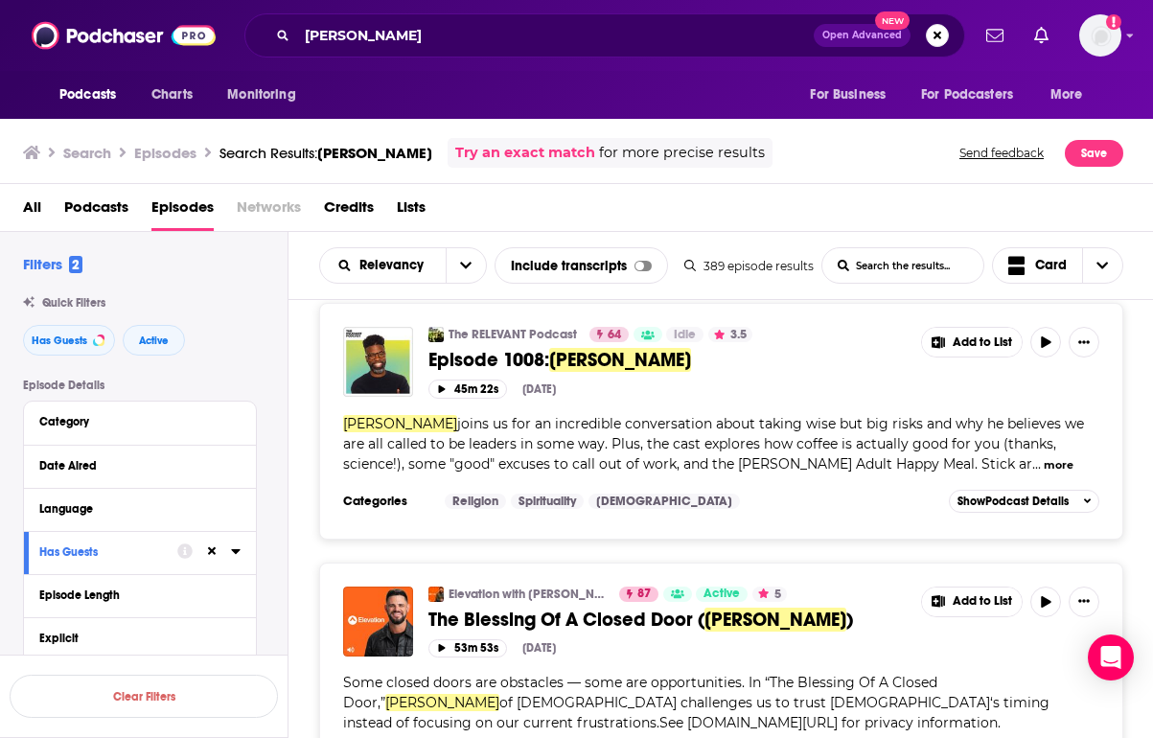
click at [895, 365] on link "Episode 1008: [PERSON_NAME]" at bounding box center [667, 360] width 479 height 24
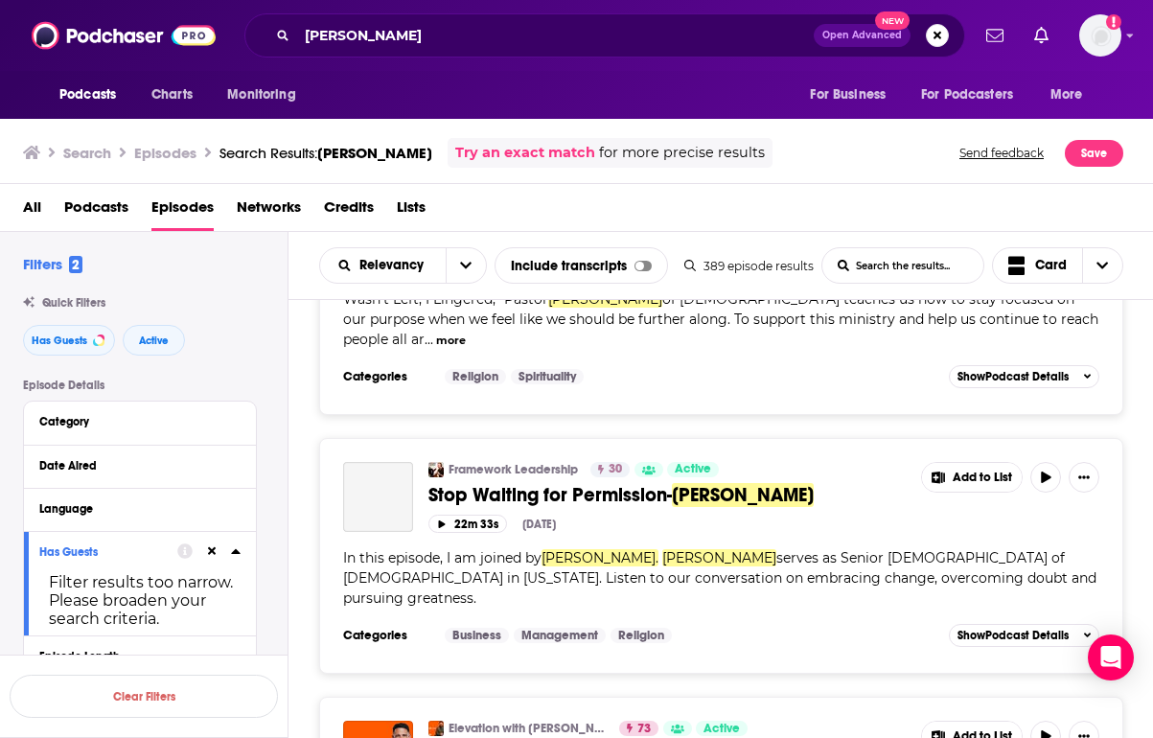
scroll to position [3758, 0]
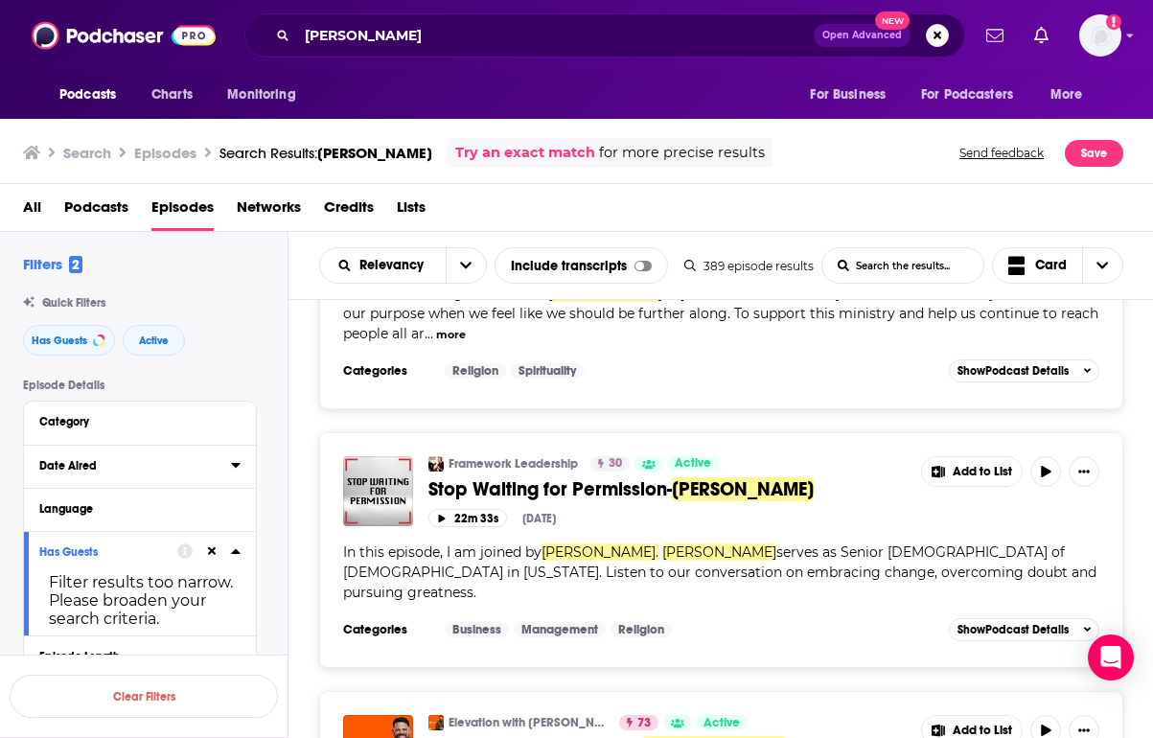
click at [151, 466] on div "Date Aired" at bounding box center [128, 465] width 179 height 13
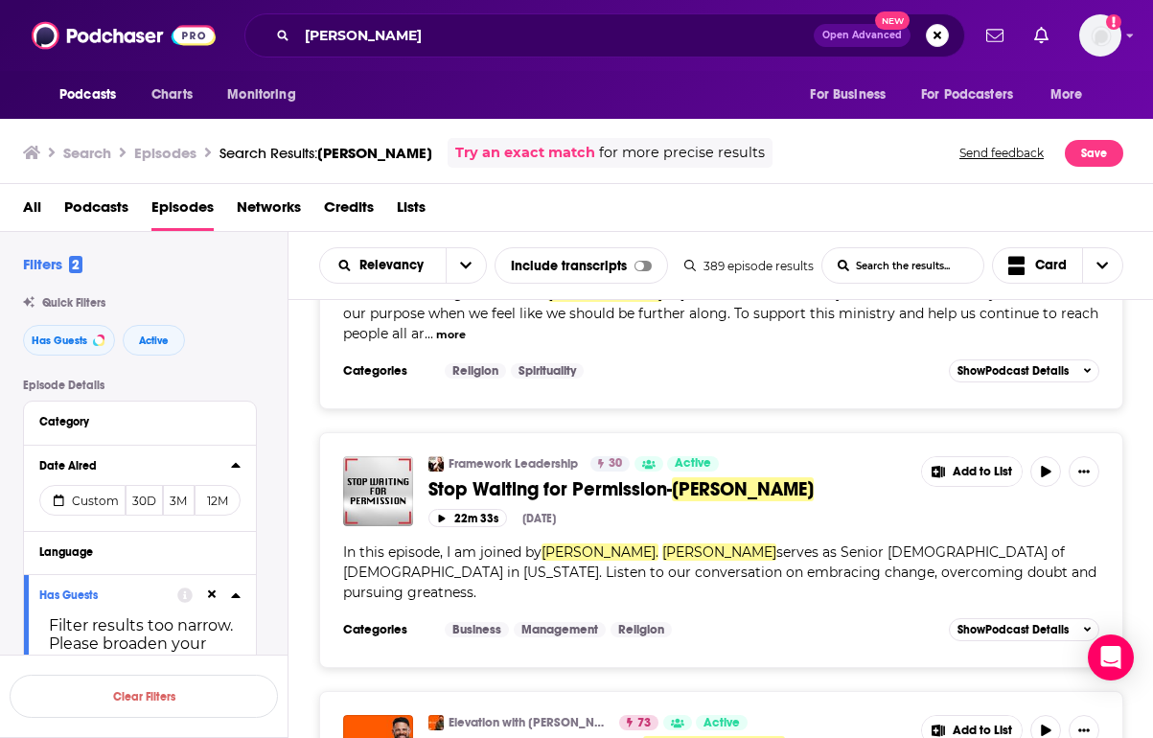
click at [151, 466] on div "Date Aired" at bounding box center [128, 465] width 179 height 13
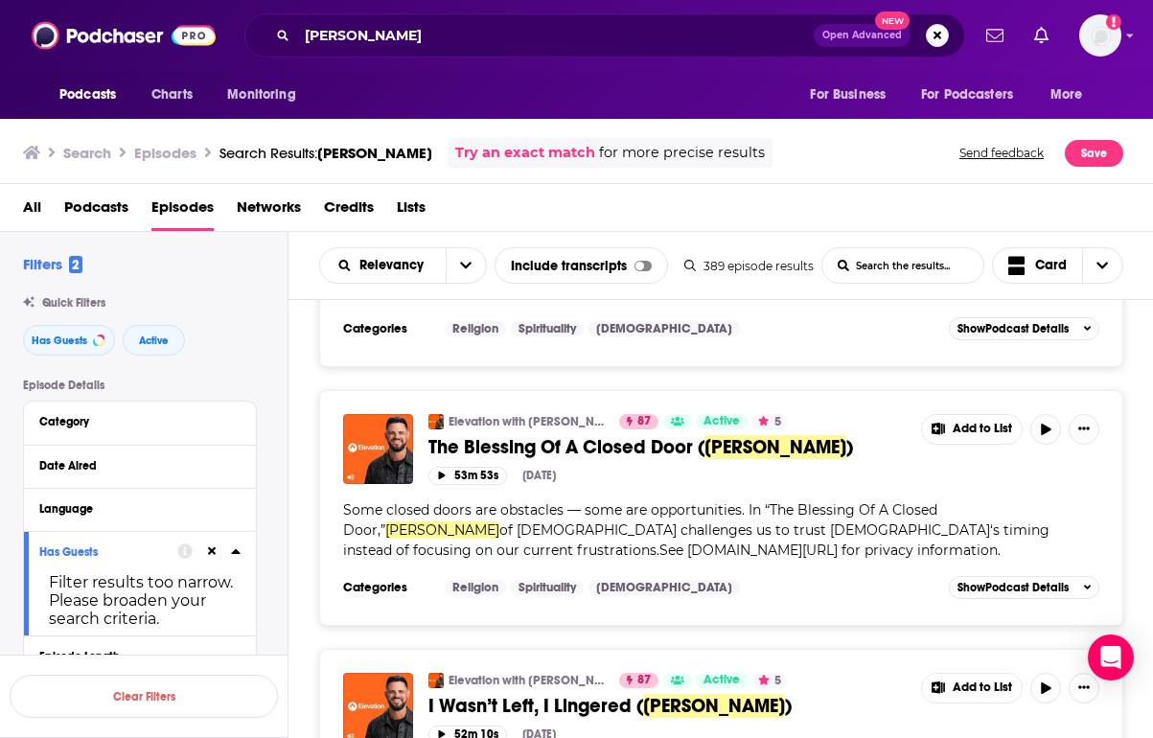
scroll to position [0, 0]
